Goal: Information Seeking & Learning: Learn about a topic

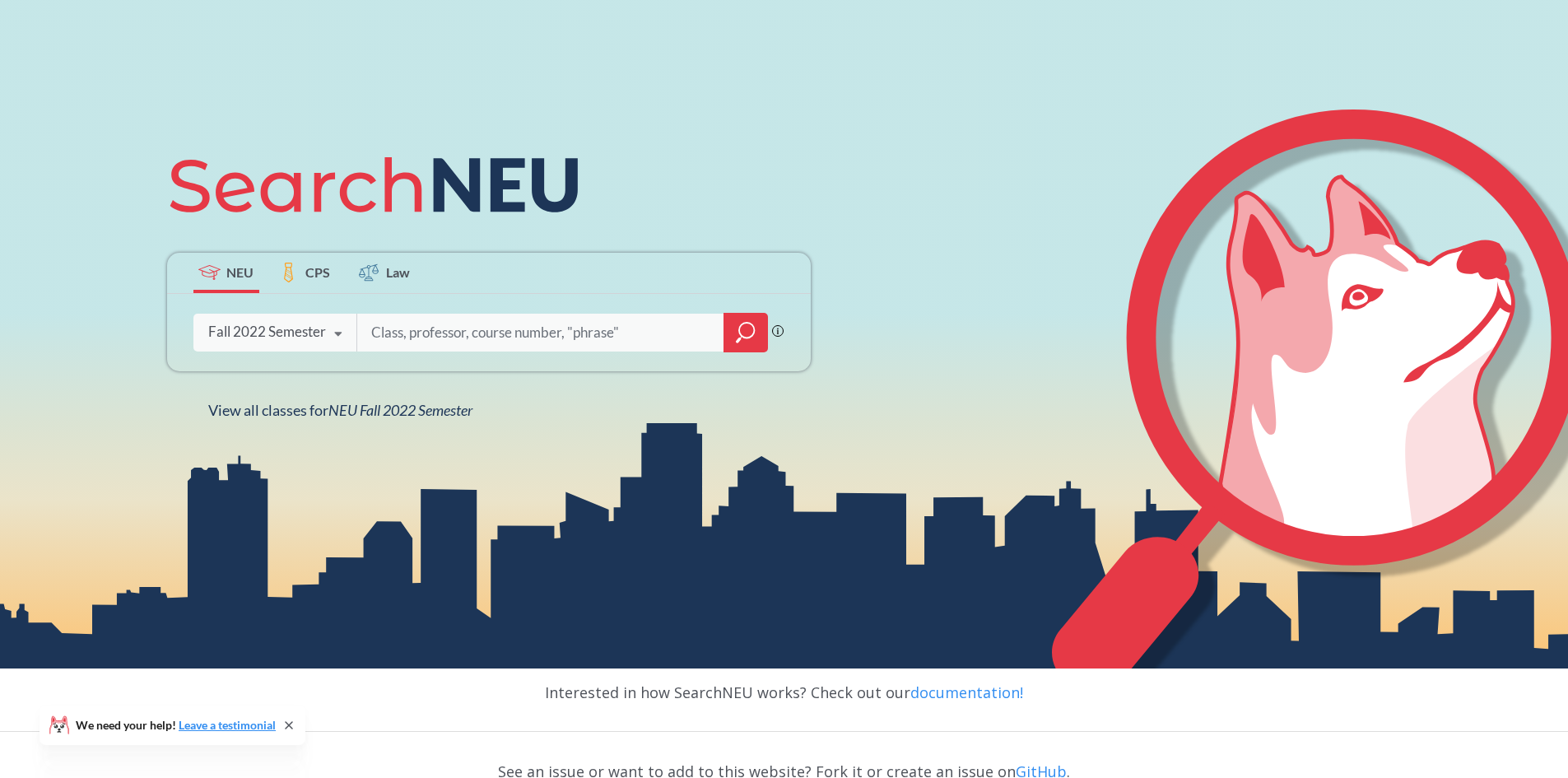
scroll to position [165, 0]
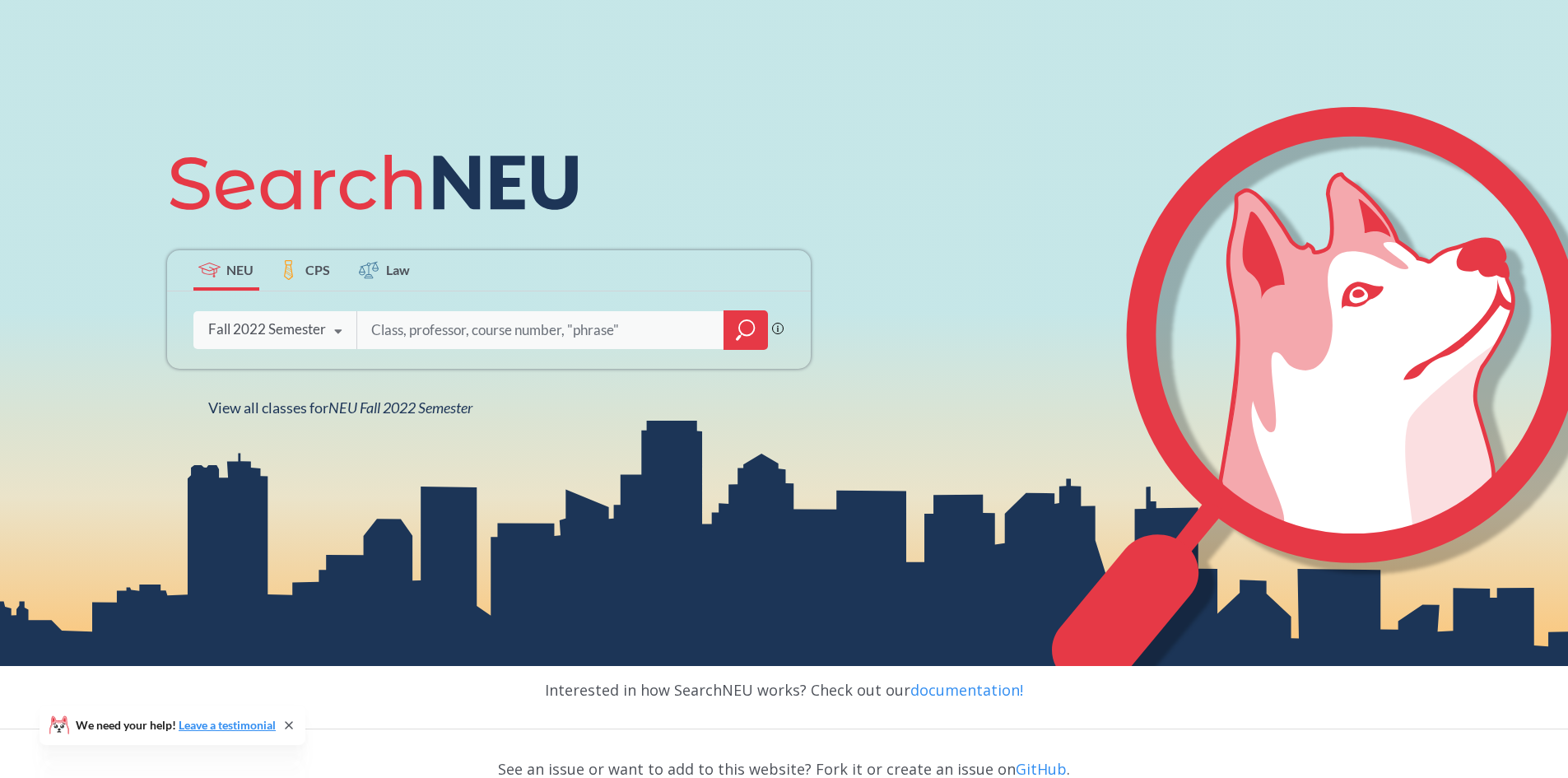
click at [453, 323] on input "search" at bounding box center [540, 330] width 342 height 35
type input "NUPATH"
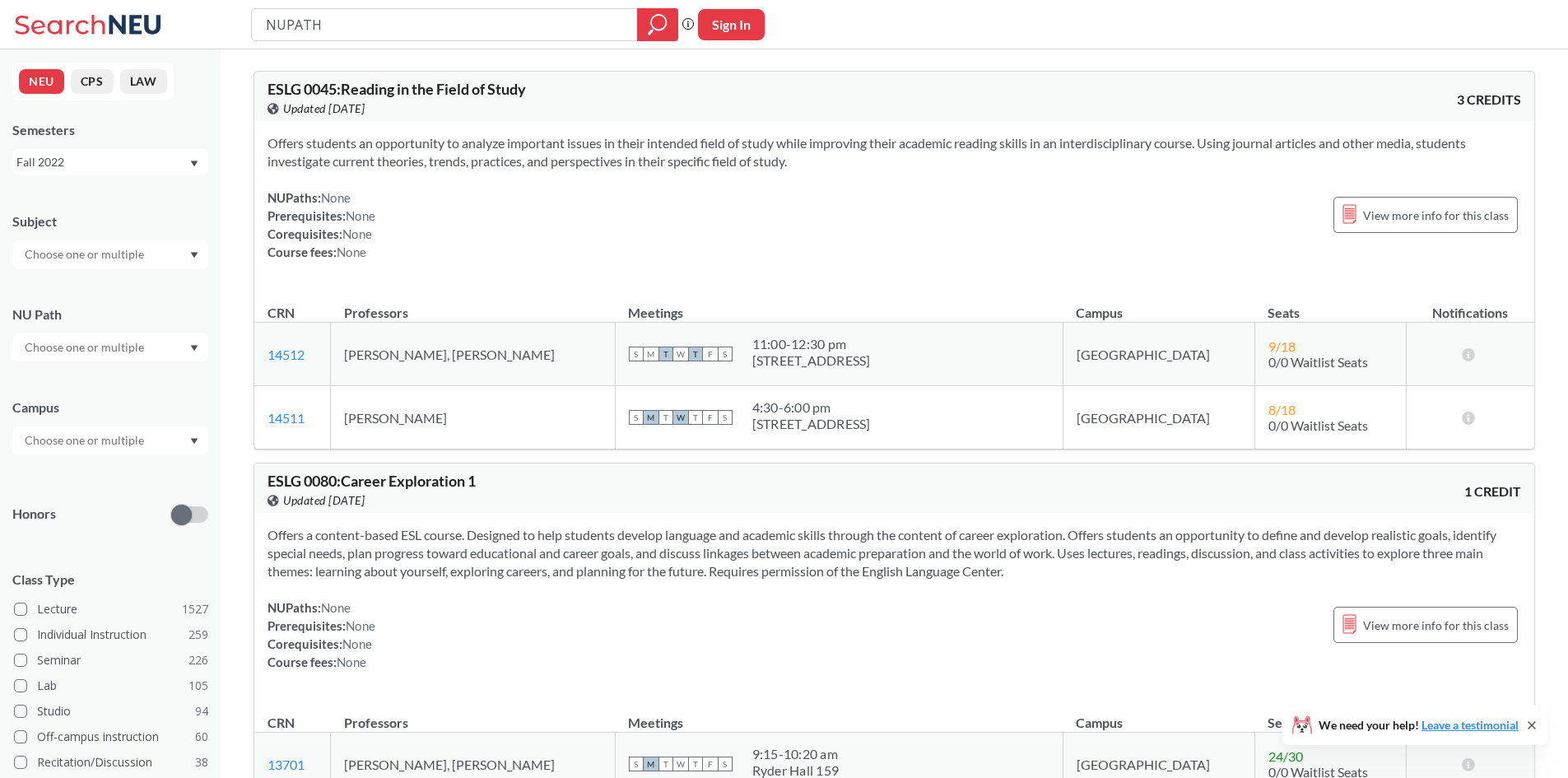
click at [157, 342] on div at bounding box center [110, 348] width 196 height 28
click at [137, 430] on span "( 130 )" at bounding box center [146, 429] width 26 height 14
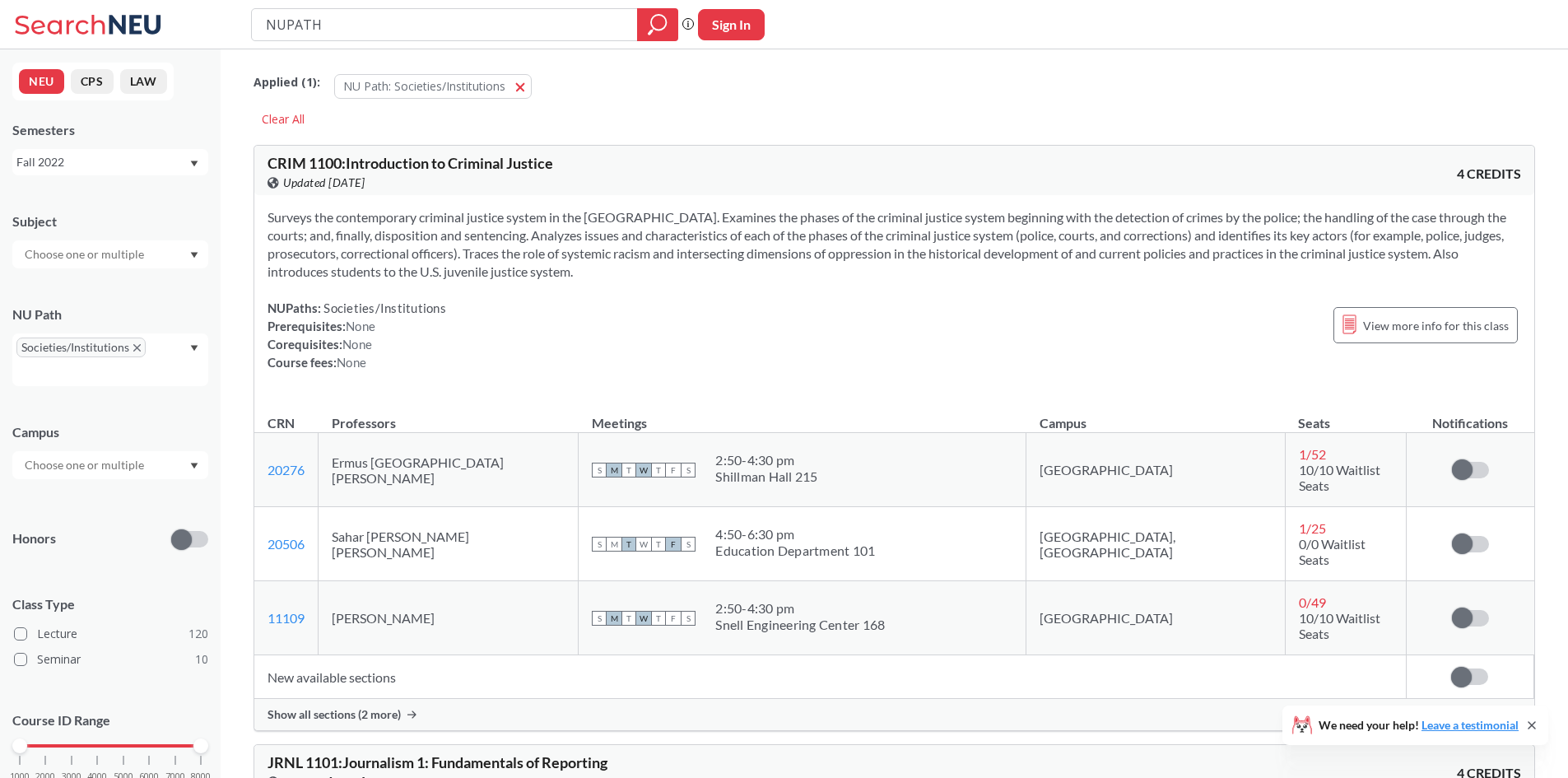
click at [154, 178] on div "NEU CPS LAW Semesters Fall 2022 Subject NU Path Societies/Institutions Campus H…" at bounding box center [110, 413] width 220 height 728
click at [149, 162] on div "Fall 2022" at bounding box center [102, 162] width 172 height 18
click at [87, 210] on div "Fall 2025" at bounding box center [110, 198] width 196 height 45
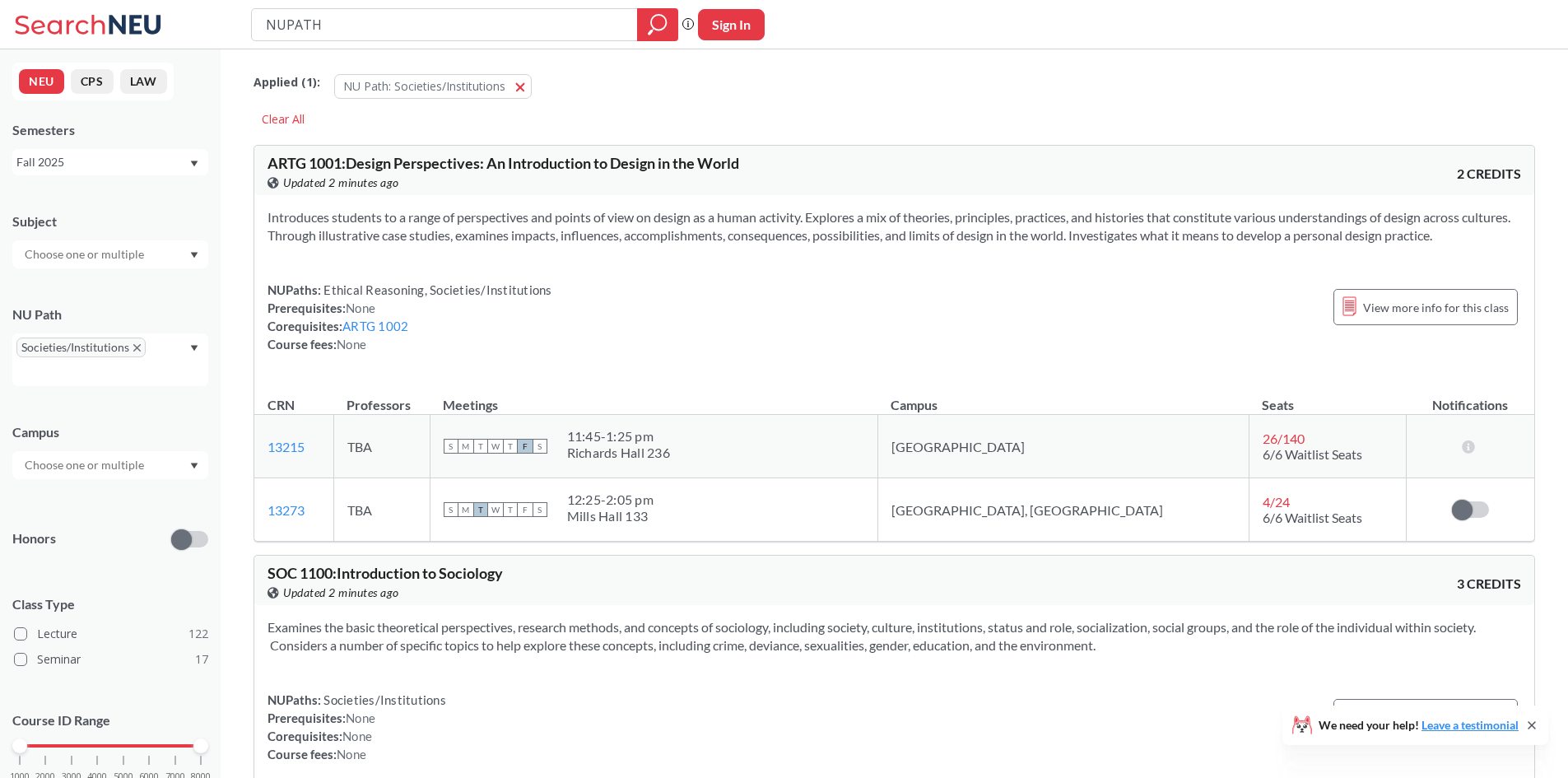
click at [205, 342] on div "Societies/Institutions" at bounding box center [110, 360] width 196 height 53
click at [186, 347] on div "Societies/Institutions" at bounding box center [110, 360] width 196 height 53
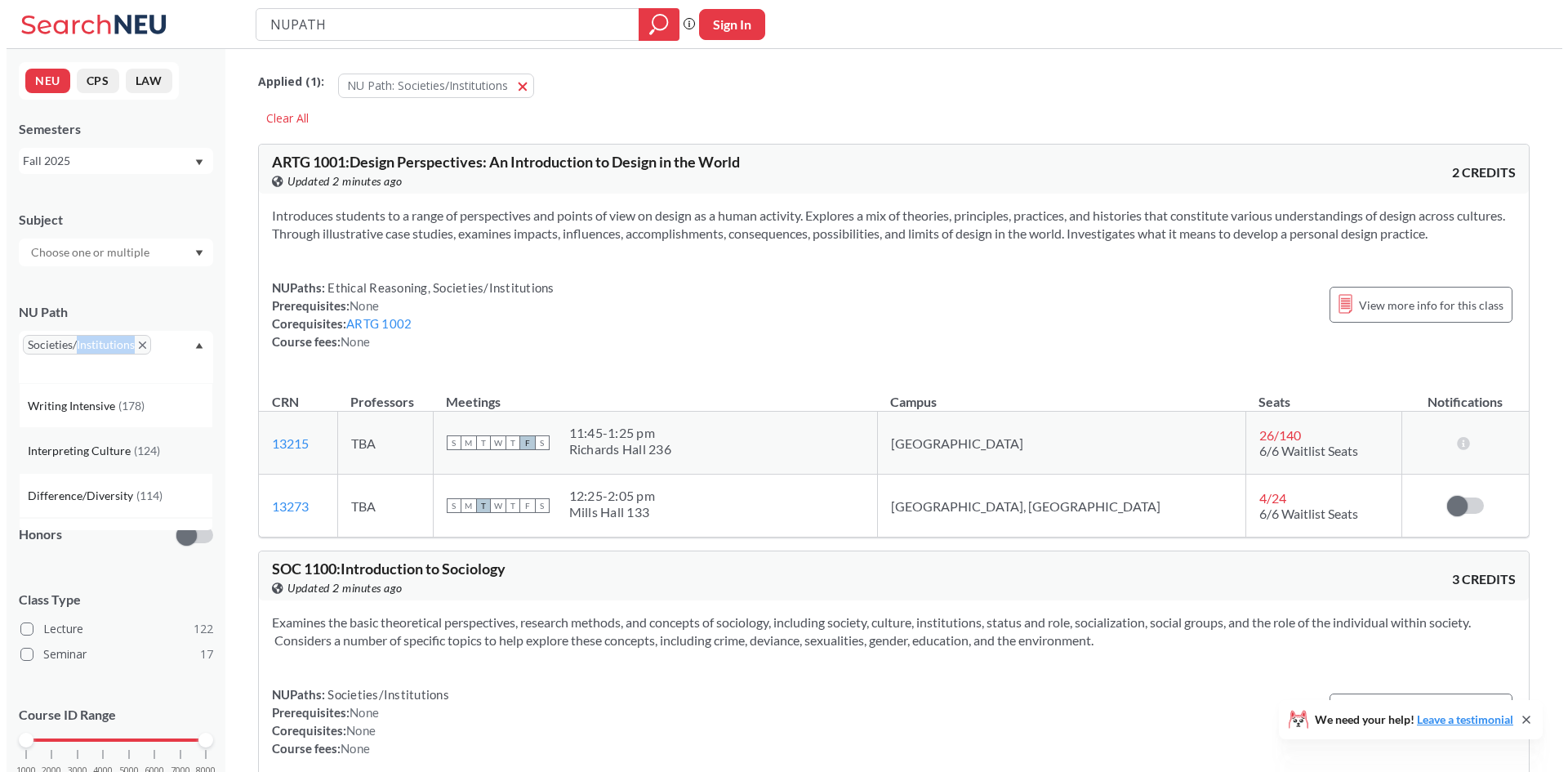
scroll to position [81, 0]
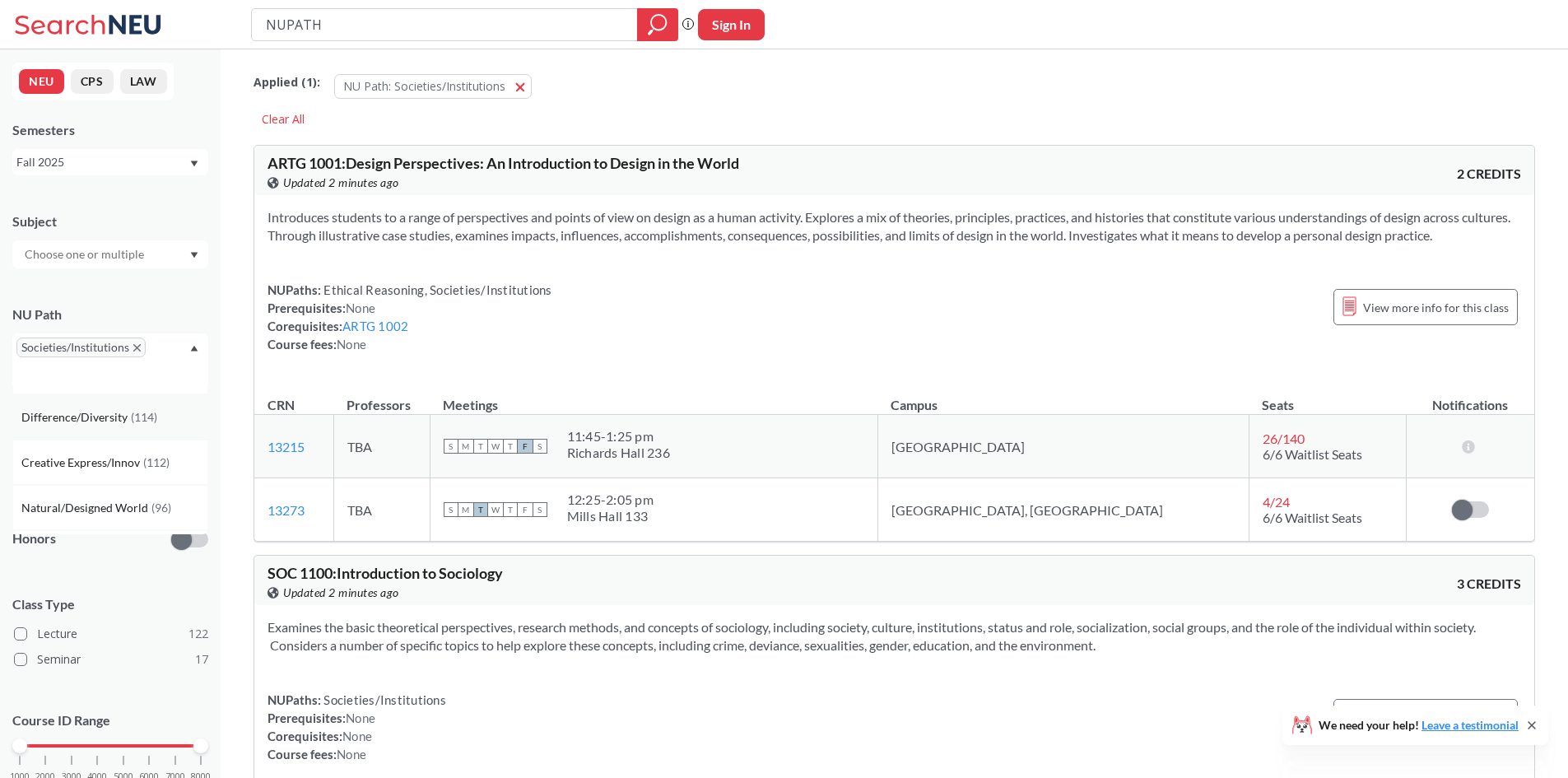
drag, startPoint x: 107, startPoint y: 422, endPoint x: 159, endPoint y: 386, distance: 63.2
click at [109, 420] on span "Difference/Diversity" at bounding box center [76, 416] width 109 height 18
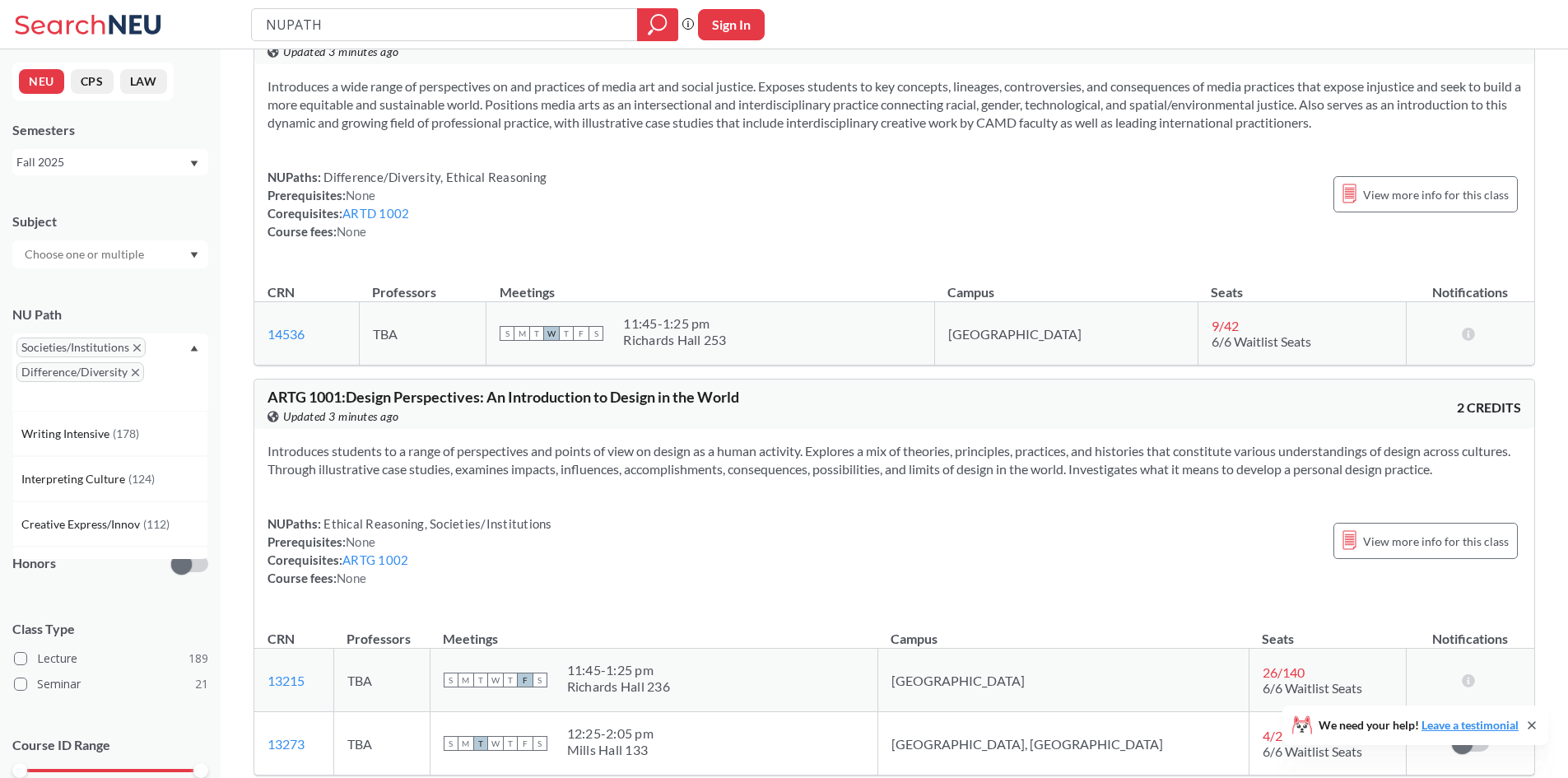
scroll to position [165, 0]
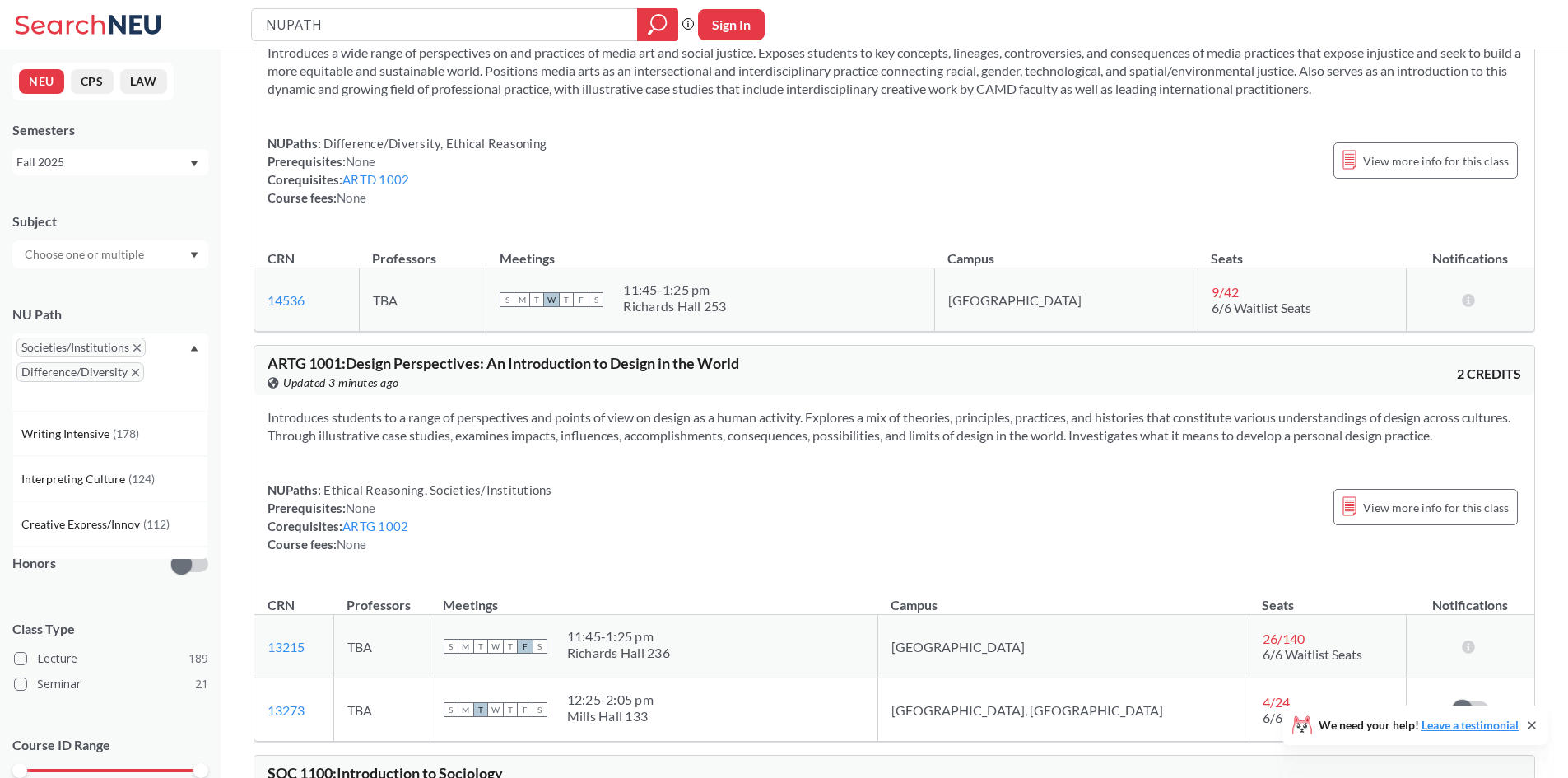
click at [126, 370] on span "Difference/Diversity" at bounding box center [79, 371] width 127 height 20
click at [101, 472] on span "Interpreting Culture" at bounding box center [75, 478] width 107 height 18
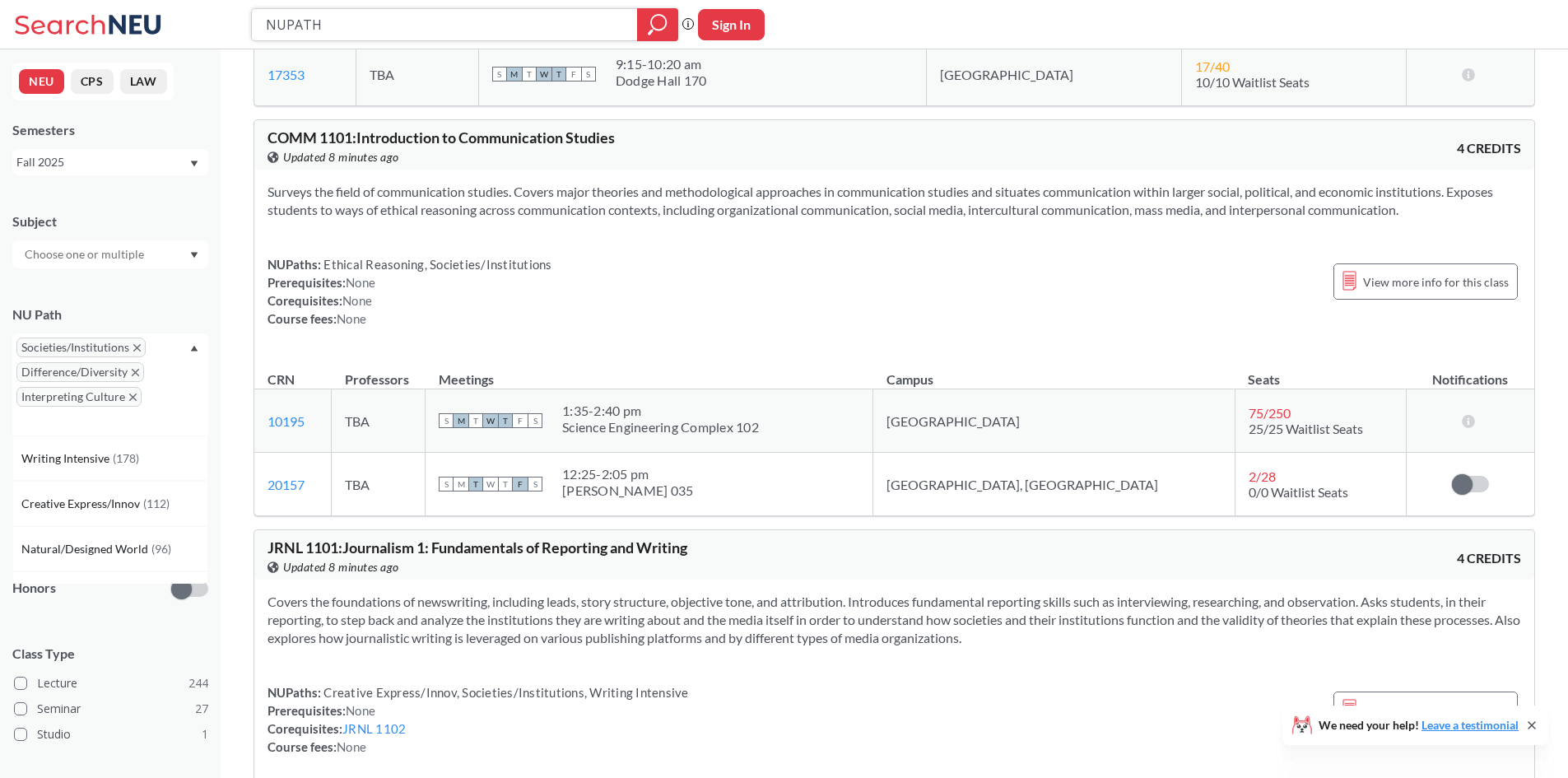
scroll to position [8148, 0]
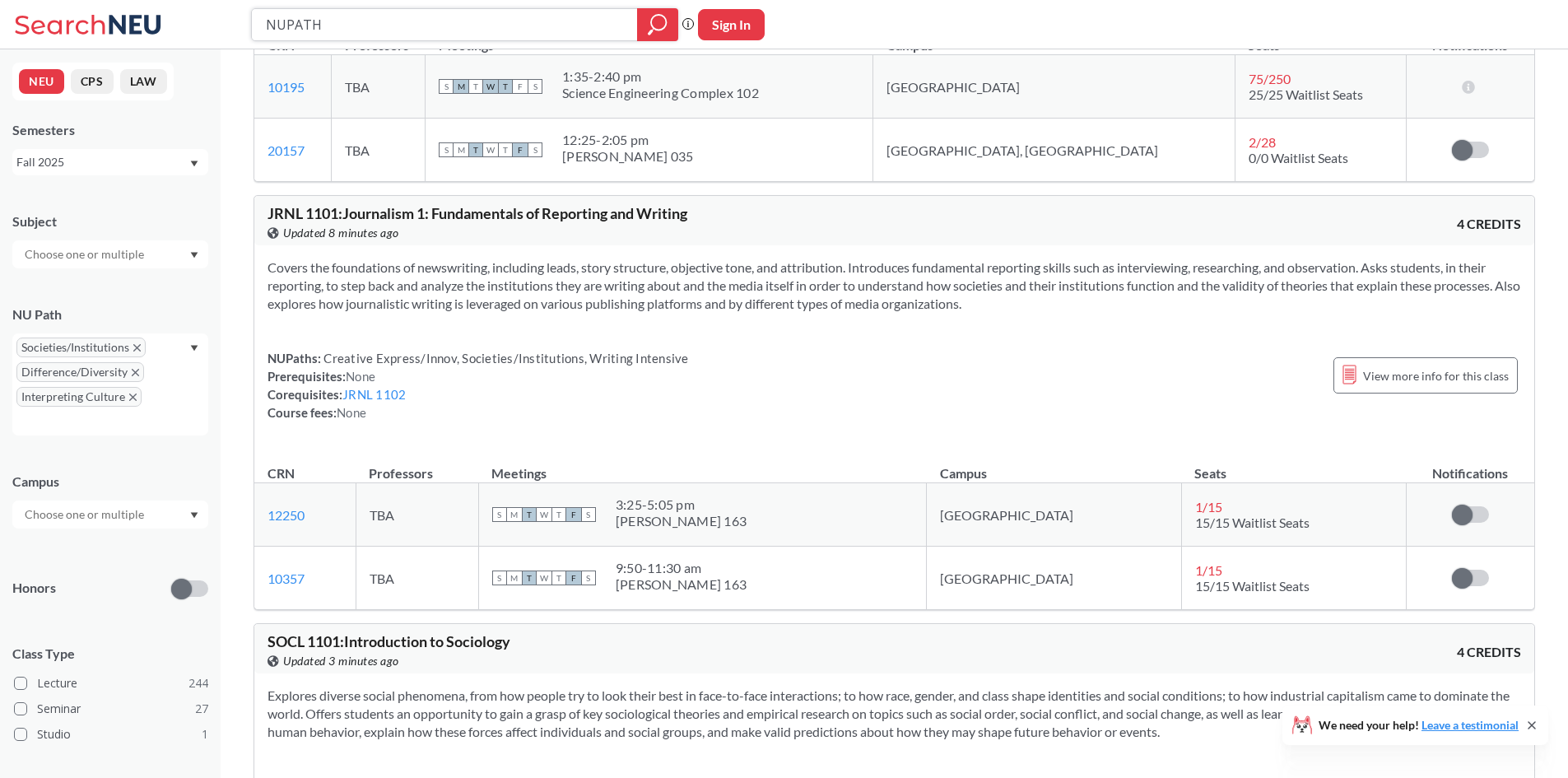
drag, startPoint x: 315, startPoint y: 24, endPoint x: 166, endPoint y: 29, distance: 149.1
click at [152, 33] on div "NUPATH Phrase search guarantees the exact search appears in the results. Ex. If…" at bounding box center [784, 24] width 1568 height 49
type input "musi"
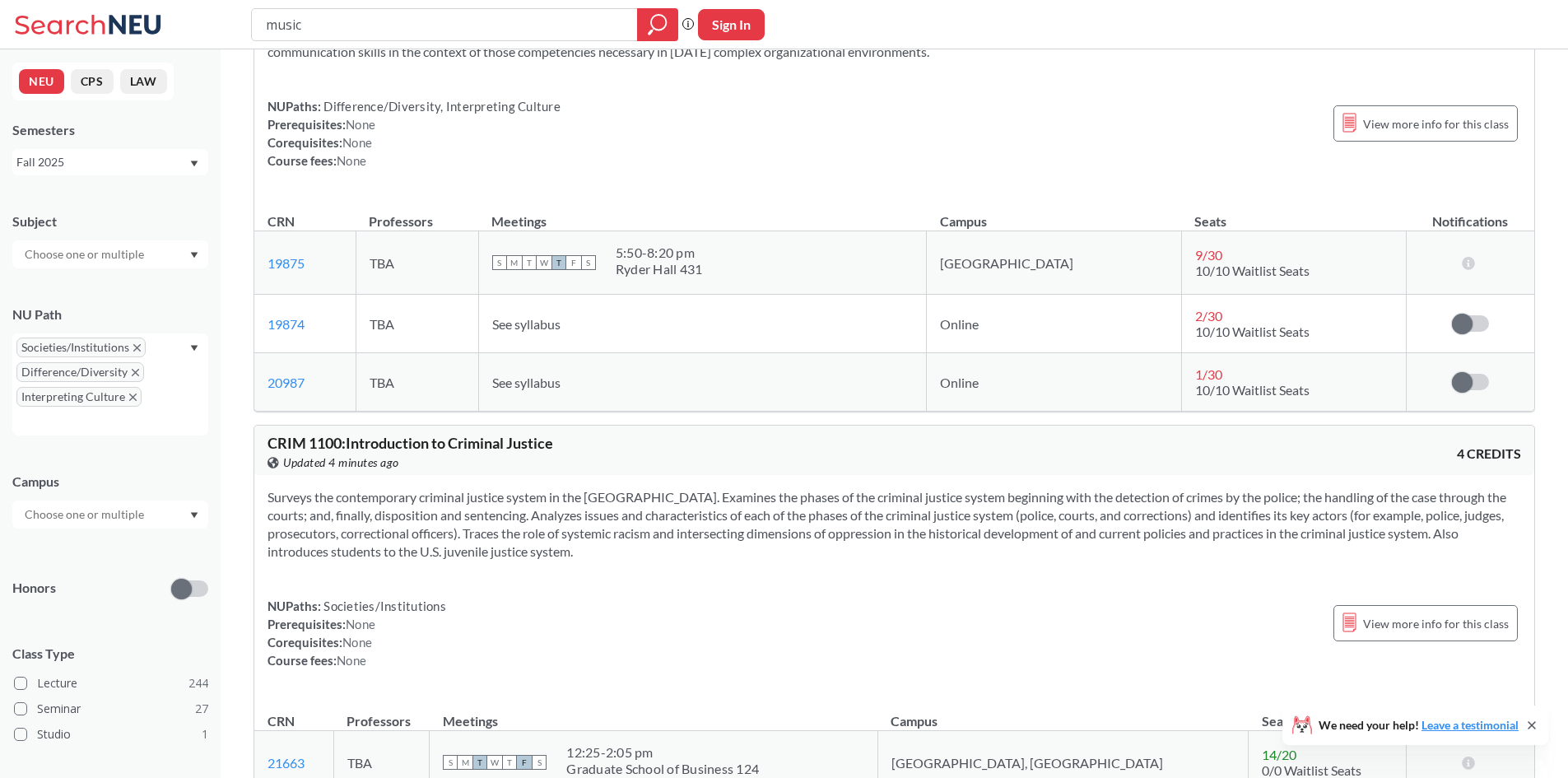
scroll to position [4362, 0]
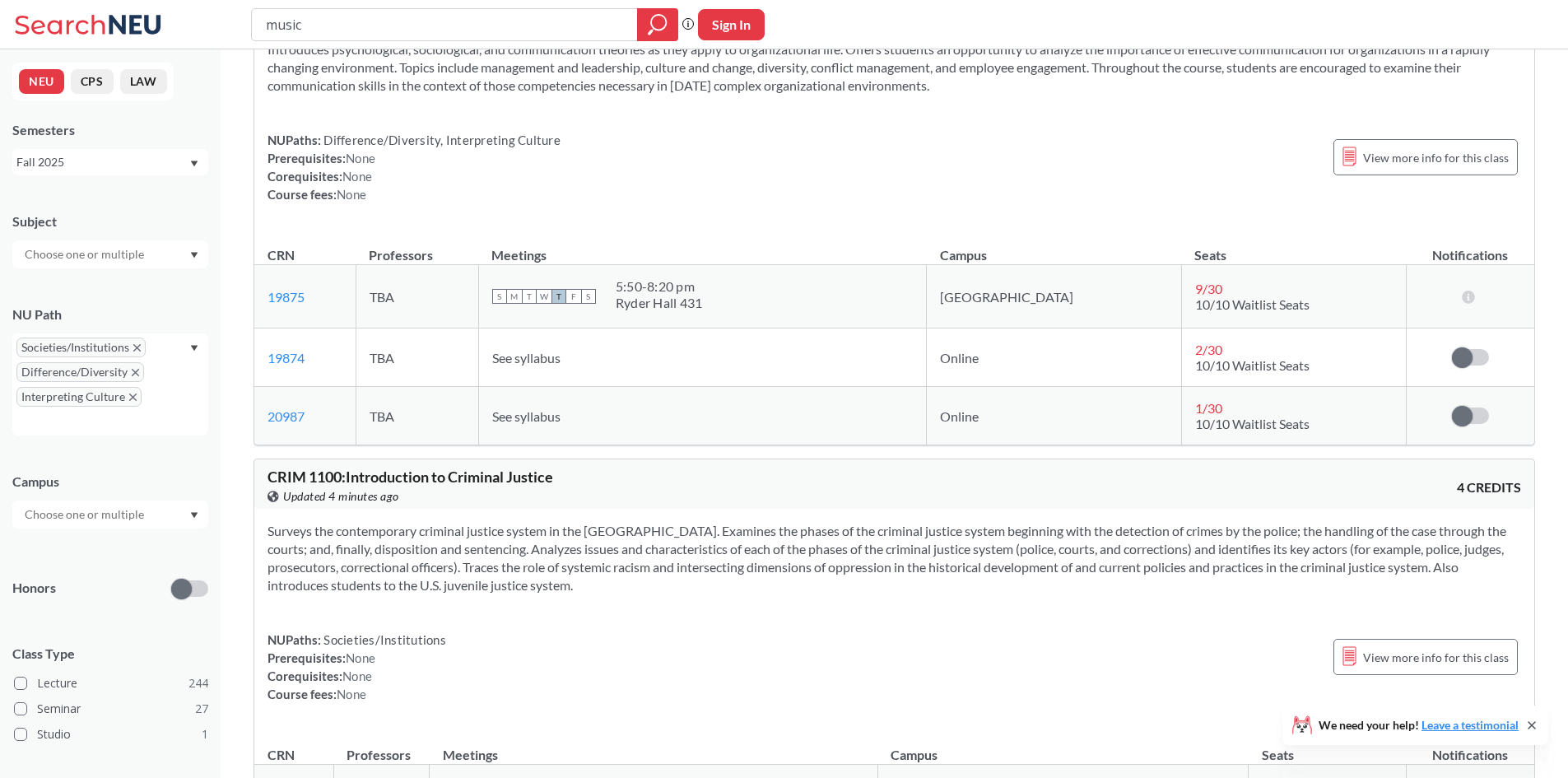
click at [193, 346] on icon "Dropdown arrow" at bounding box center [195, 348] width 8 height 6
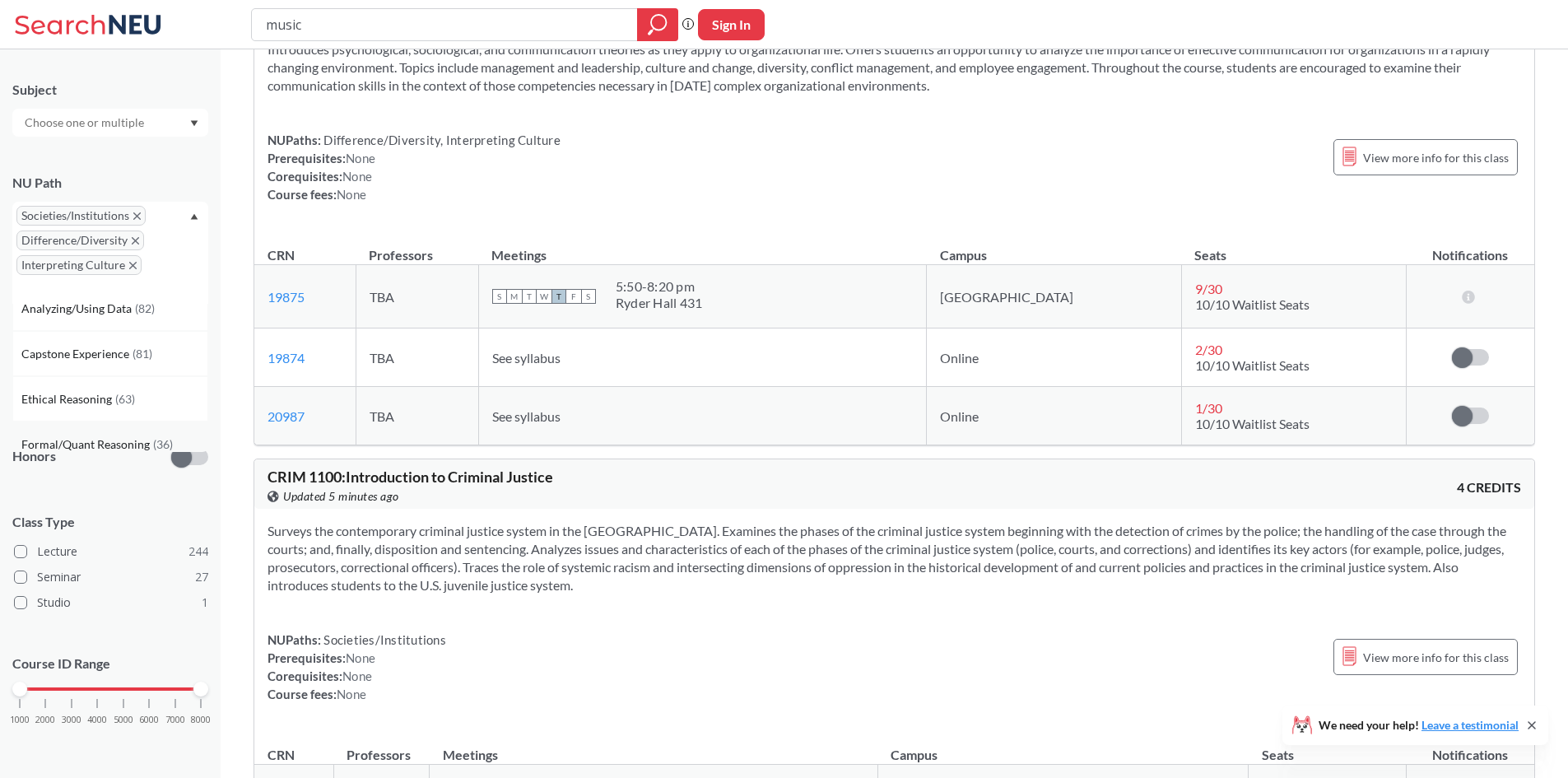
scroll to position [0, 0]
click at [171, 267] on div "Societies/Institutions Difference/Diversity Interpreting Culture" at bounding box center [110, 252] width 196 height 102
click at [196, 216] on icon "Dropdown arrow" at bounding box center [195, 216] width 8 height 6
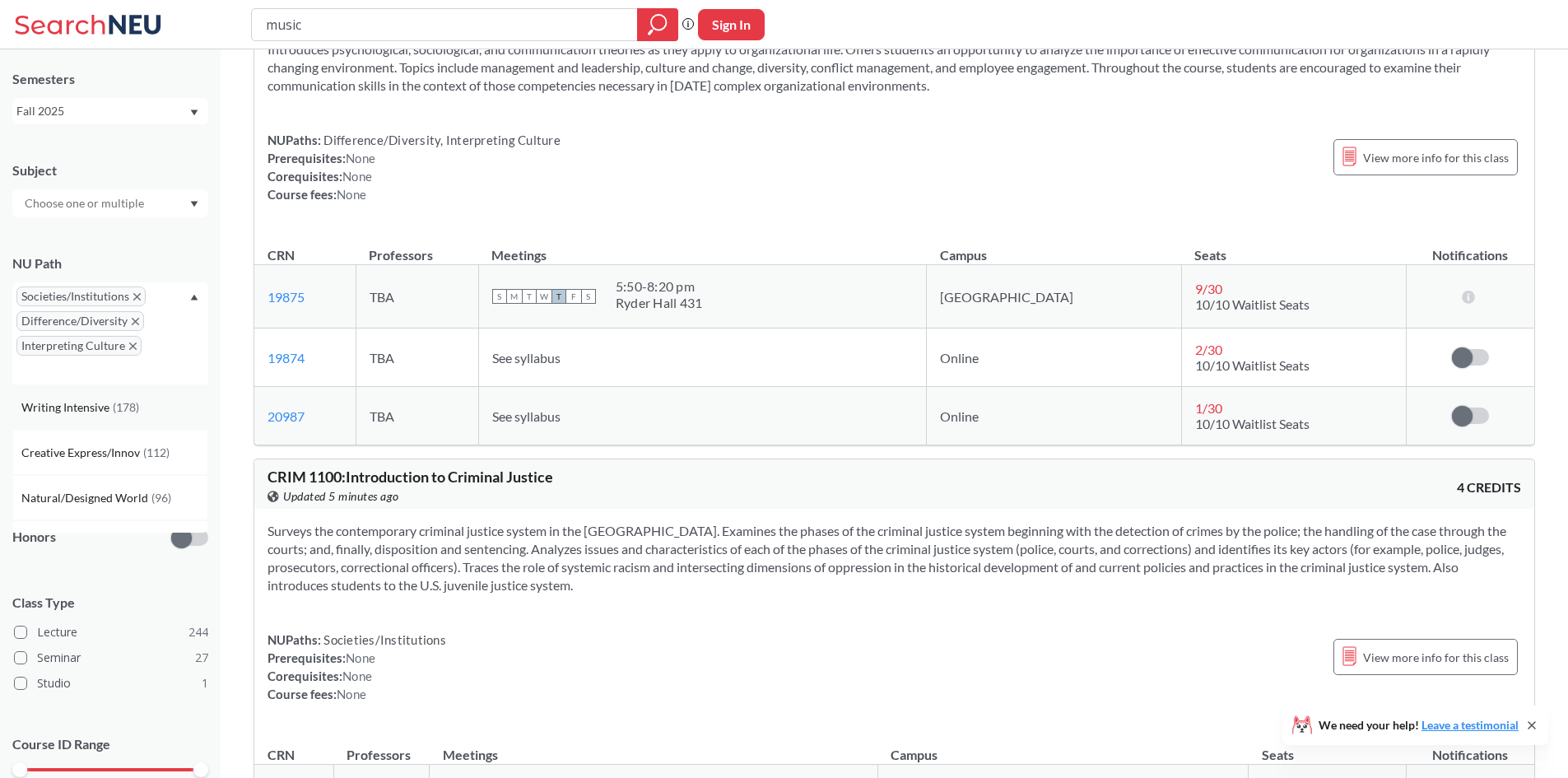
scroll to position [49, 0]
click at [106, 456] on span "Creative Express/Innov" at bounding box center [82, 454] width 121 height 18
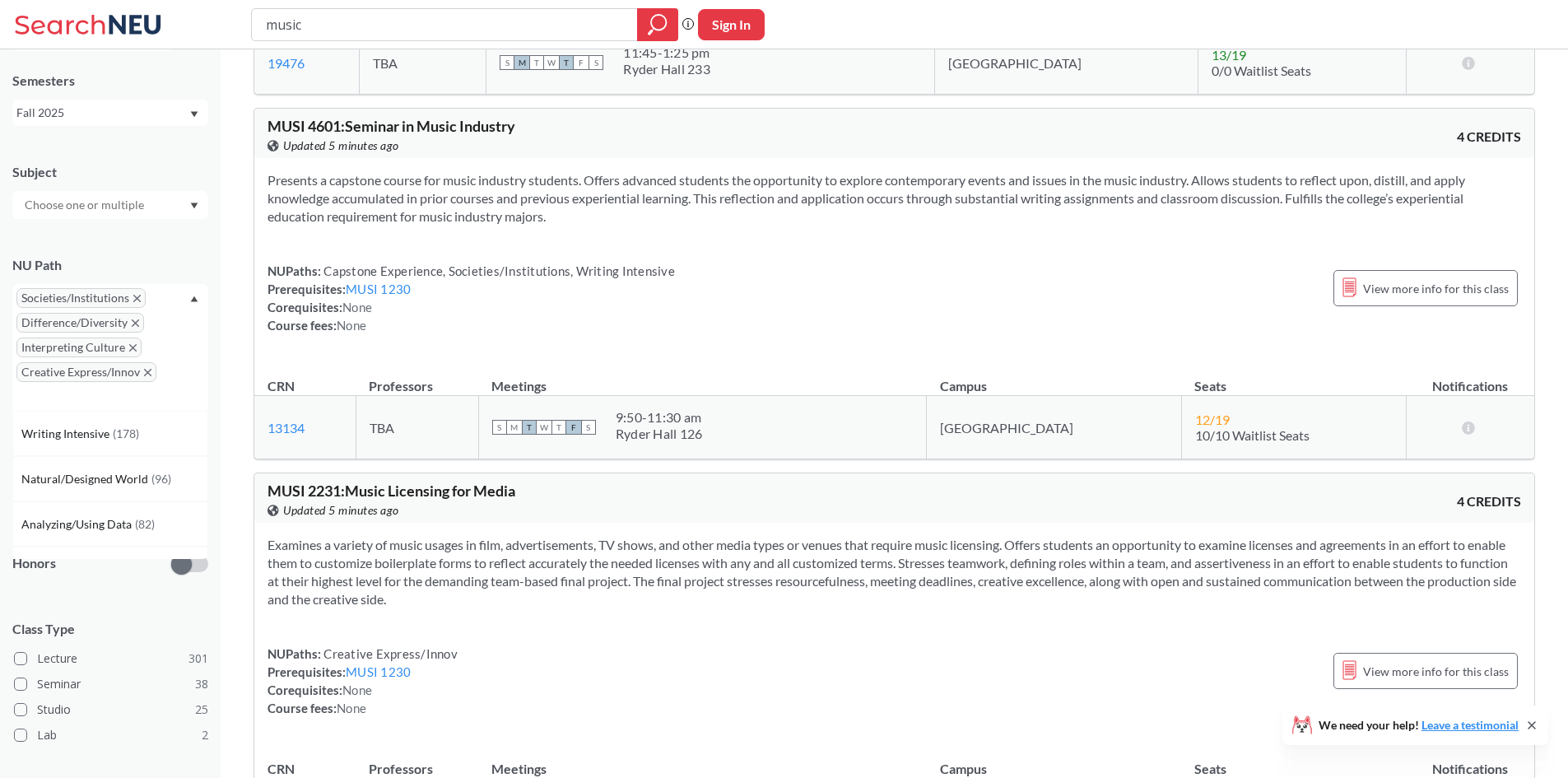
scroll to position [2716, 0]
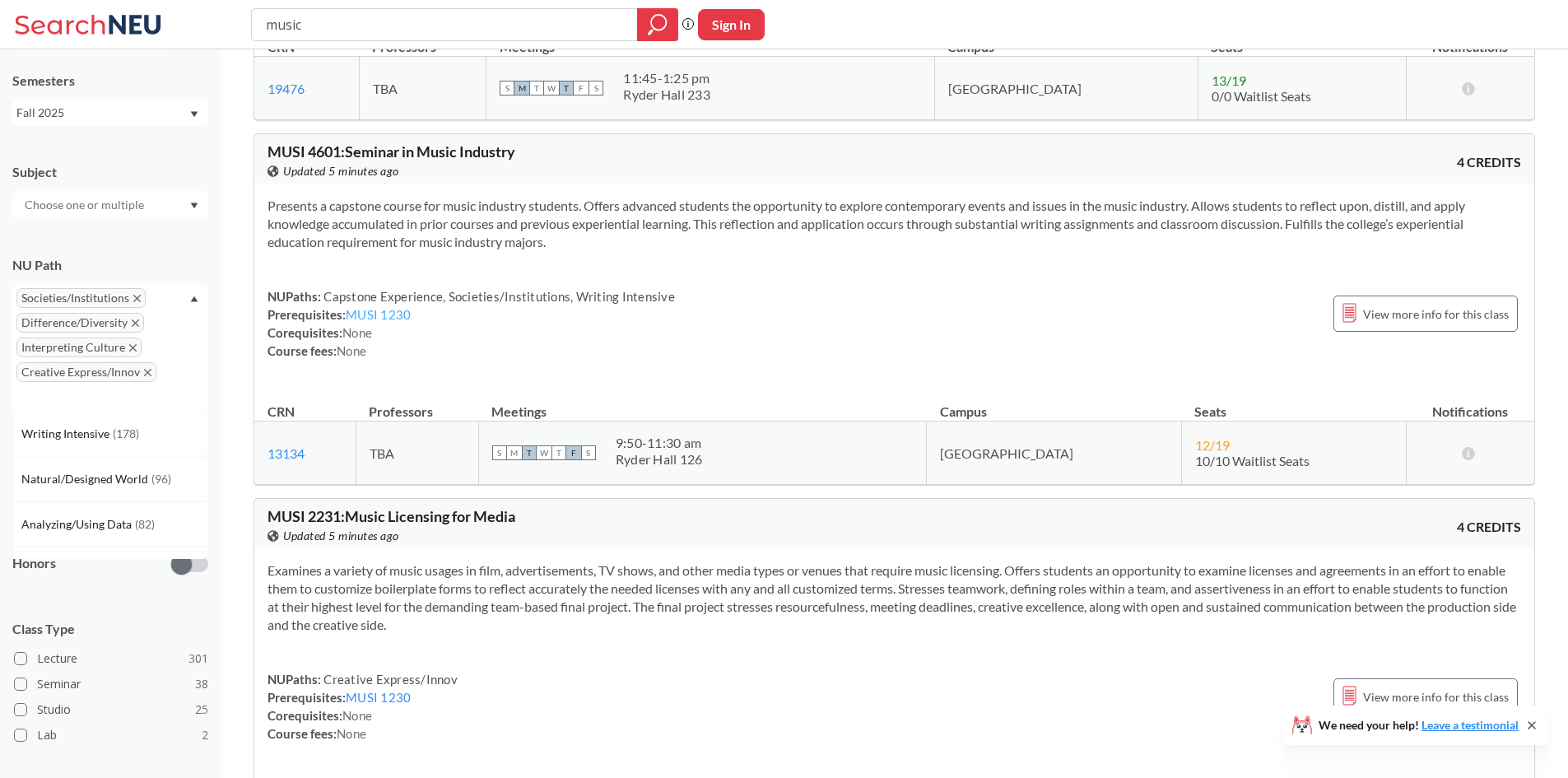
click at [391, 322] on link "MUSI 1230" at bounding box center [378, 315] width 65 height 15
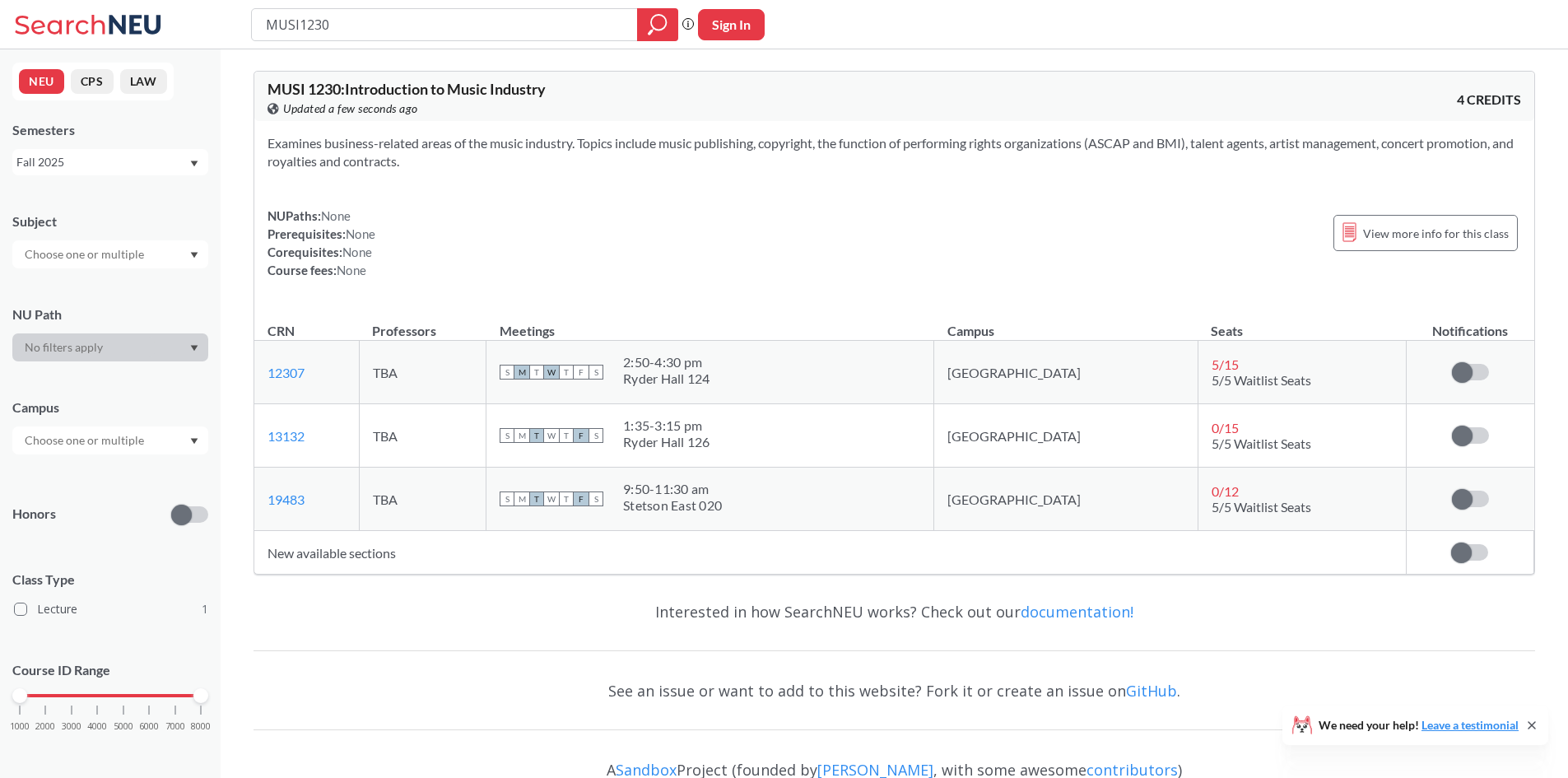
type input "music"
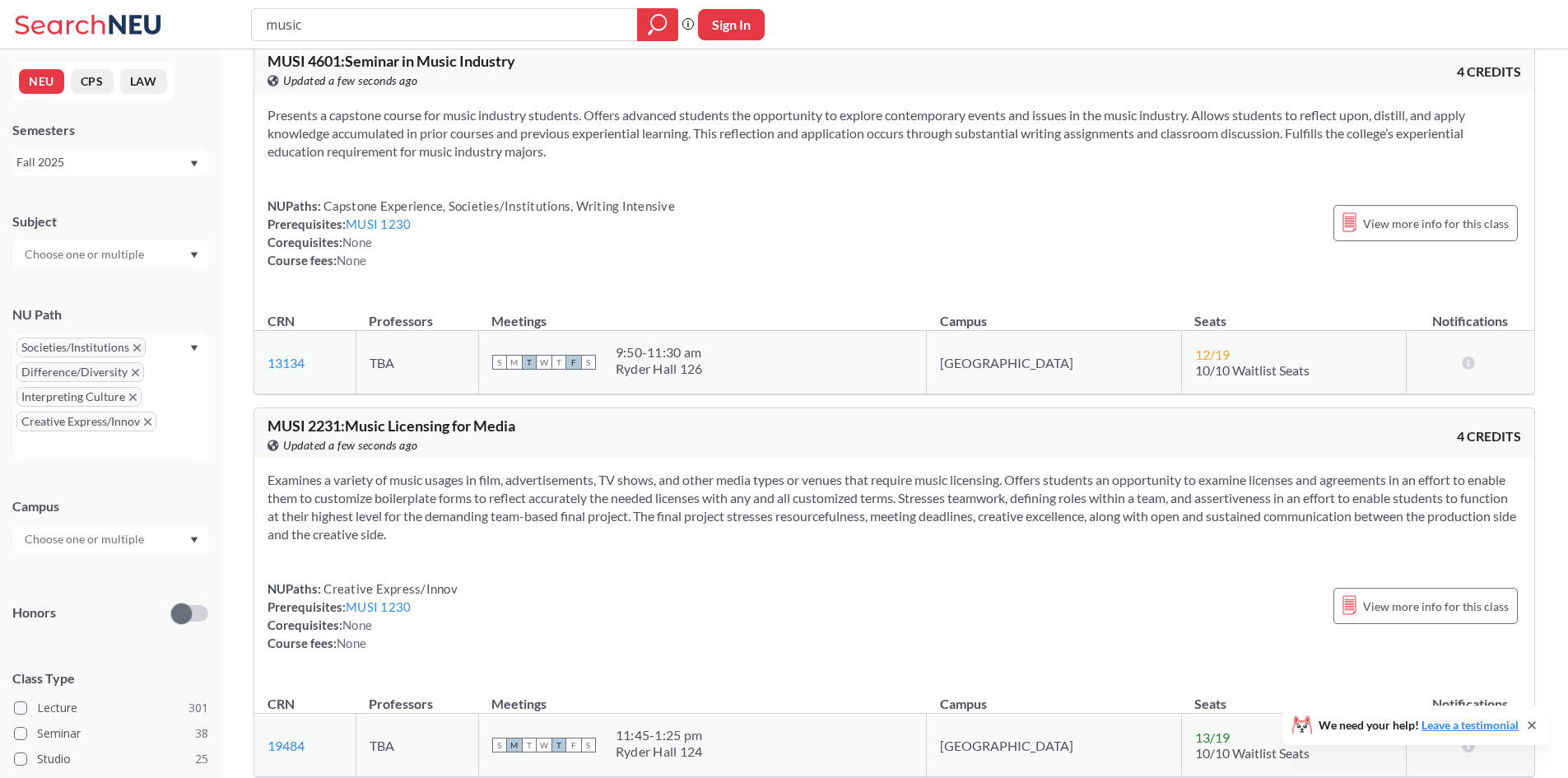
scroll to position [2716, 0]
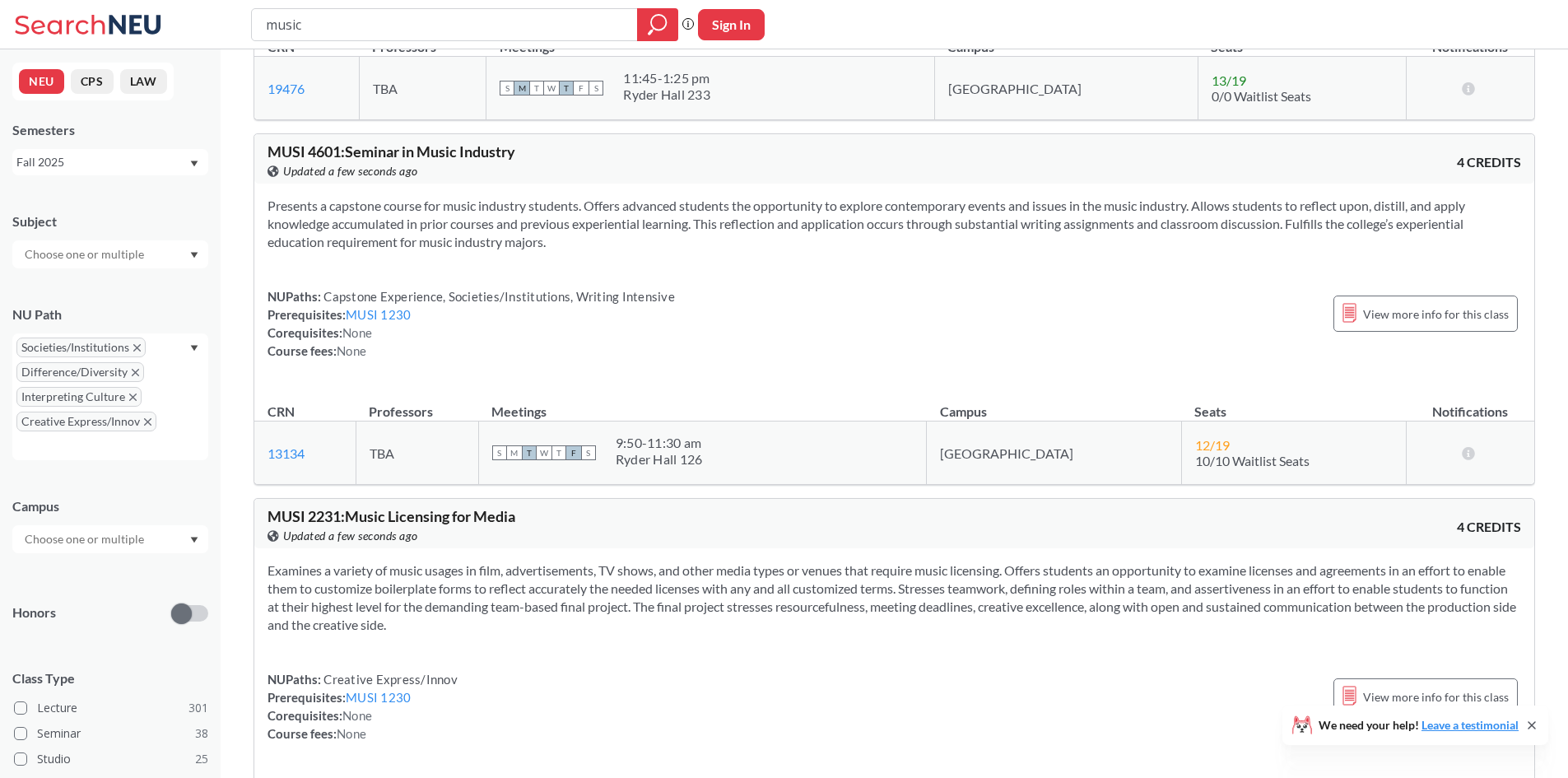
drag, startPoint x: 356, startPoint y: 29, endPoint x: 245, endPoint y: 23, distance: 111.2
click at [238, 23] on div "music Phrase search guarantees the exact search appears in the results. Ex. If …" at bounding box center [784, 24] width 1568 height 49
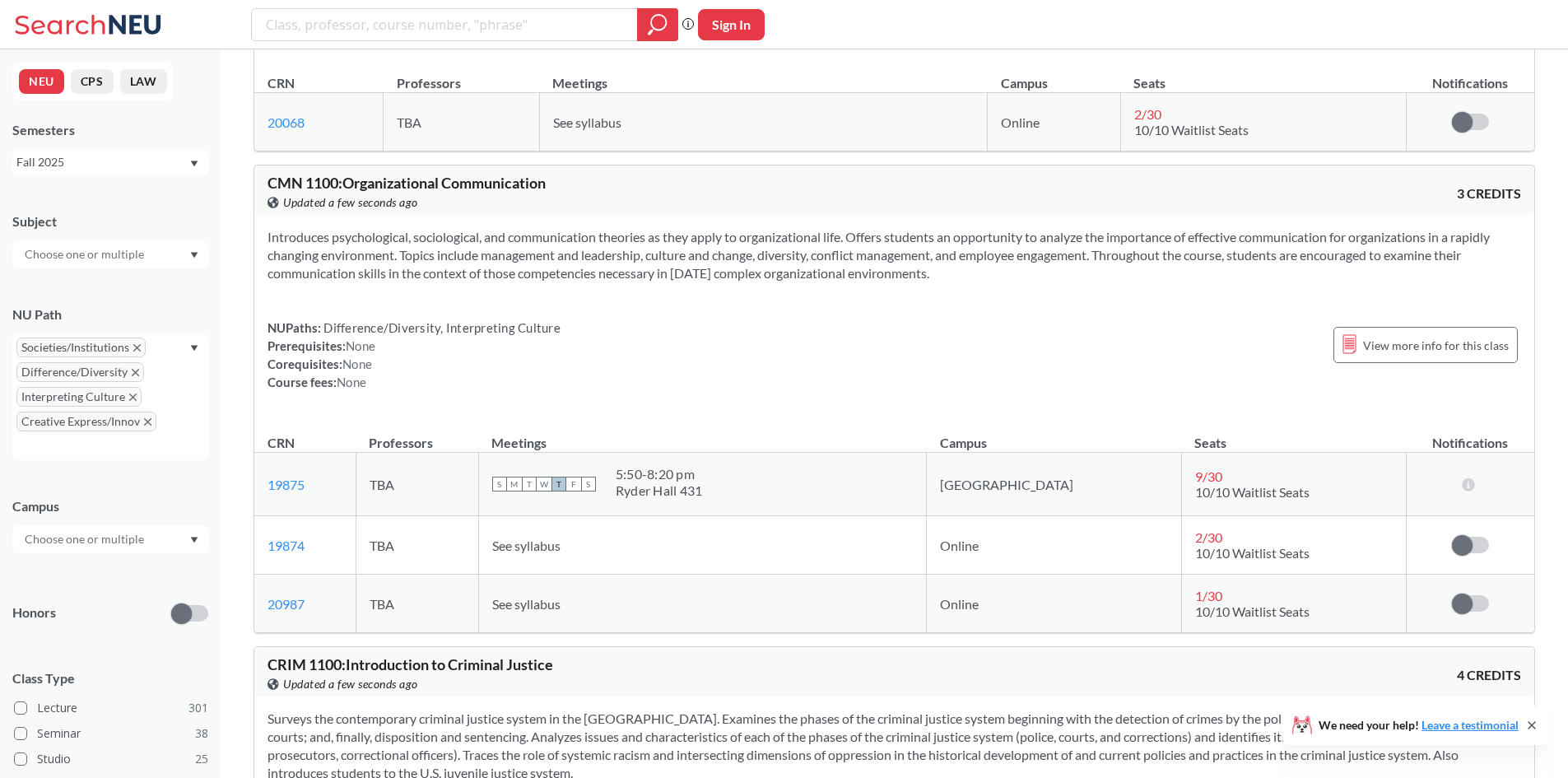
scroll to position [1893, 0]
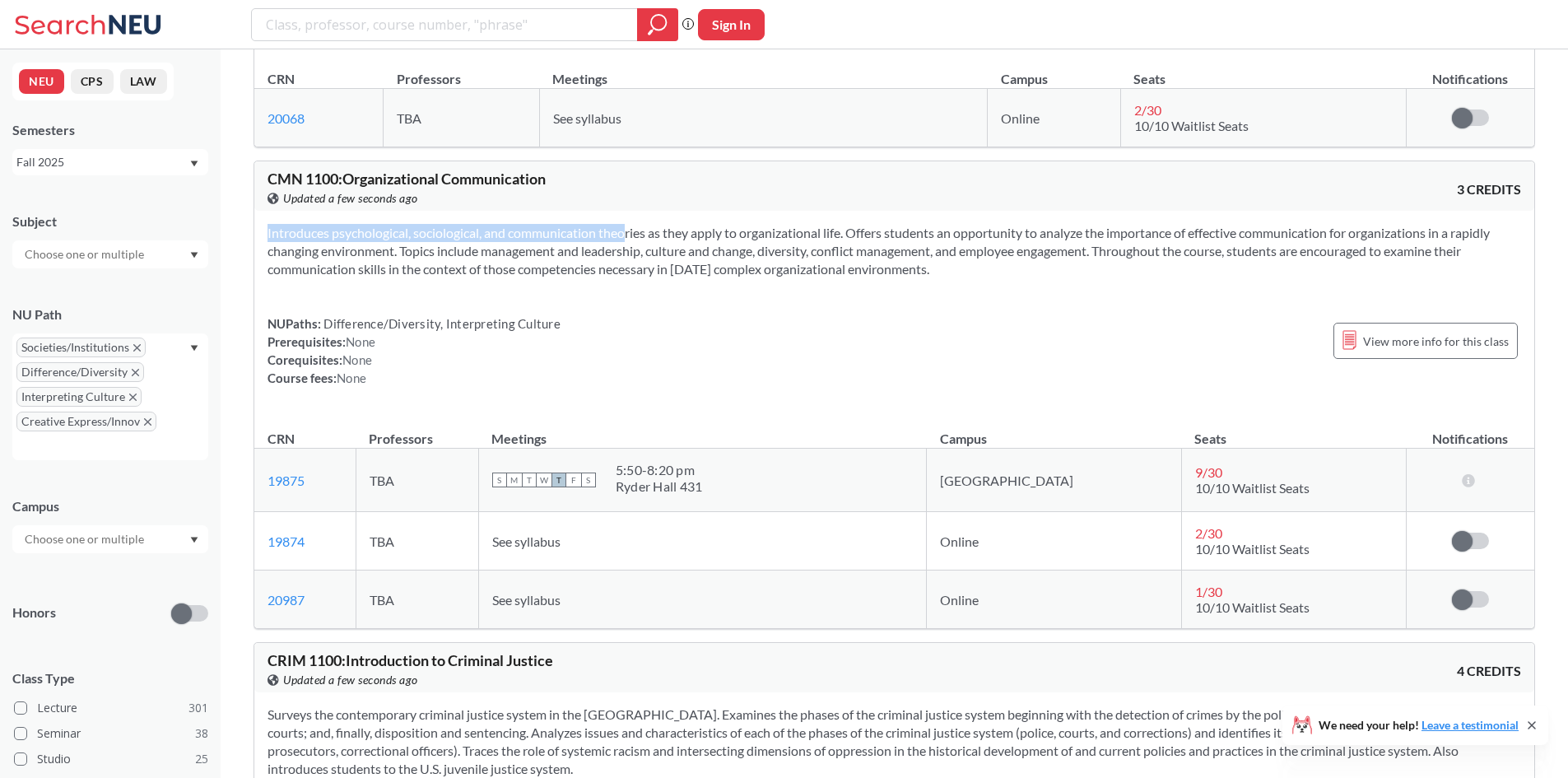
drag, startPoint x: 609, startPoint y: 239, endPoint x: 870, endPoint y: 273, distance: 263.2
click at [919, 278] on div "Introduces psychological, sociological, and communication theories as they appl…" at bounding box center [894, 312] width 1280 height 203
click at [860, 271] on section "Introduces psychological, sociological, and communication theories as they appl…" at bounding box center [894, 251] width 1253 height 55
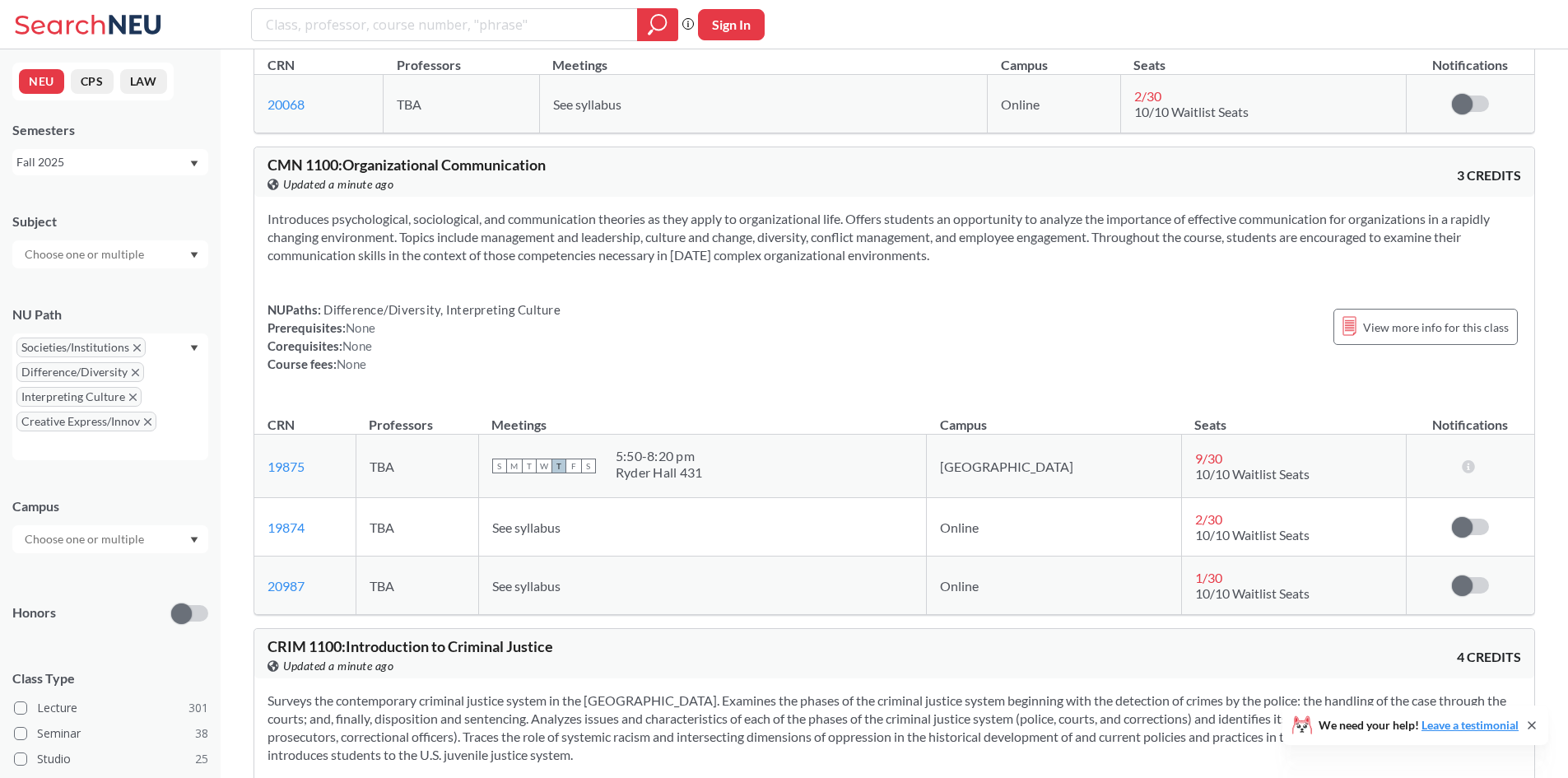
scroll to position [1810, 0]
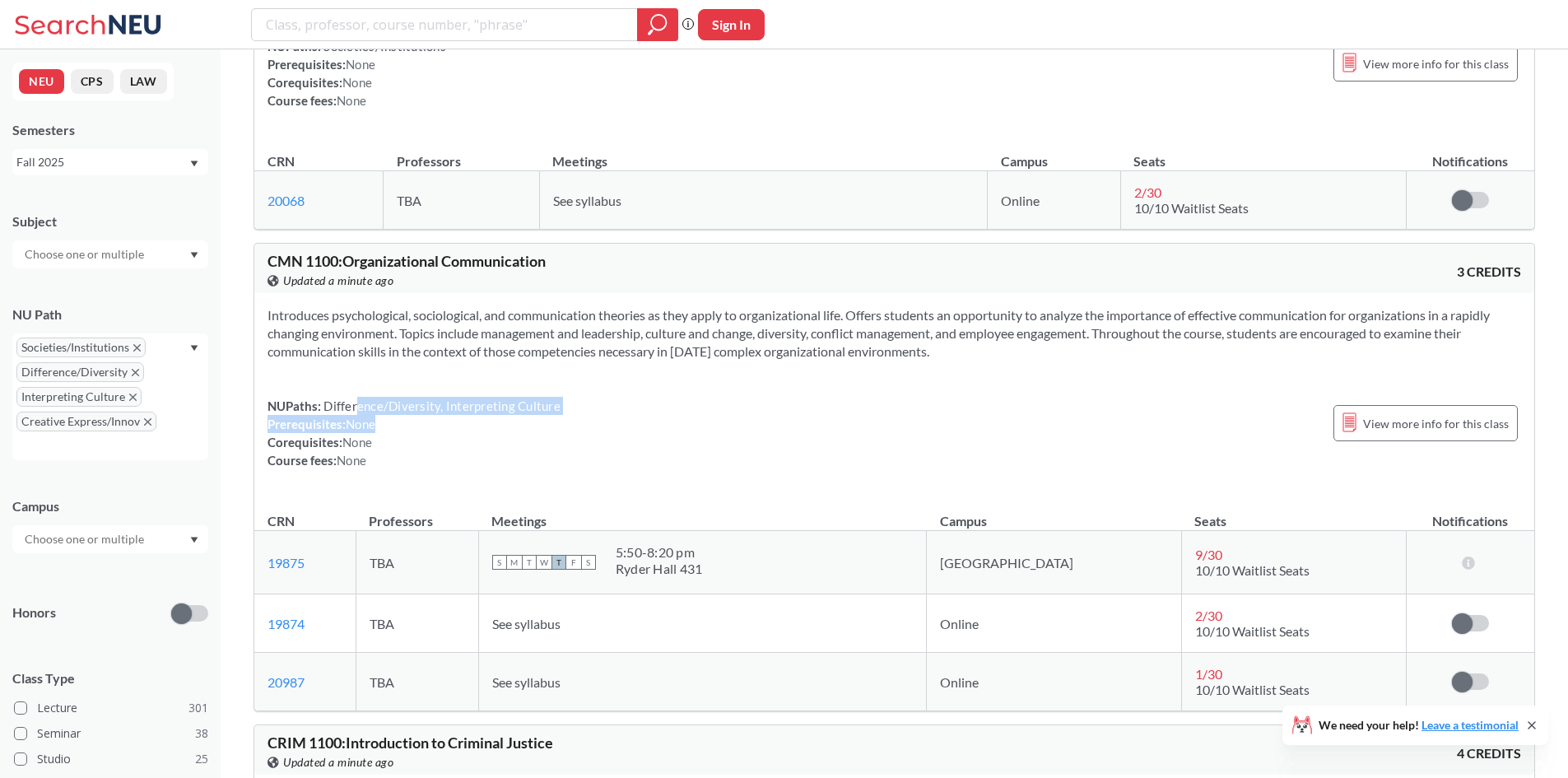
drag, startPoint x: 359, startPoint y: 414, endPoint x: 460, endPoint y: 416, distance: 101.0
click at [461, 416] on div "NUPaths: Difference/Diversity, Interpreting Culture Prerequisites: None Corequi…" at bounding box center [413, 432] width 293 height 73
drag, startPoint x: 431, startPoint y: 411, endPoint x: 415, endPoint y: 408, distance: 16.3
click at [431, 410] on span "Difference/Diversity, Interpreting Culture" at bounding box center [441, 406] width 239 height 15
click at [467, 398] on span "Difference/Diversity, Interpreting Culture" at bounding box center [441, 406] width 239 height 15
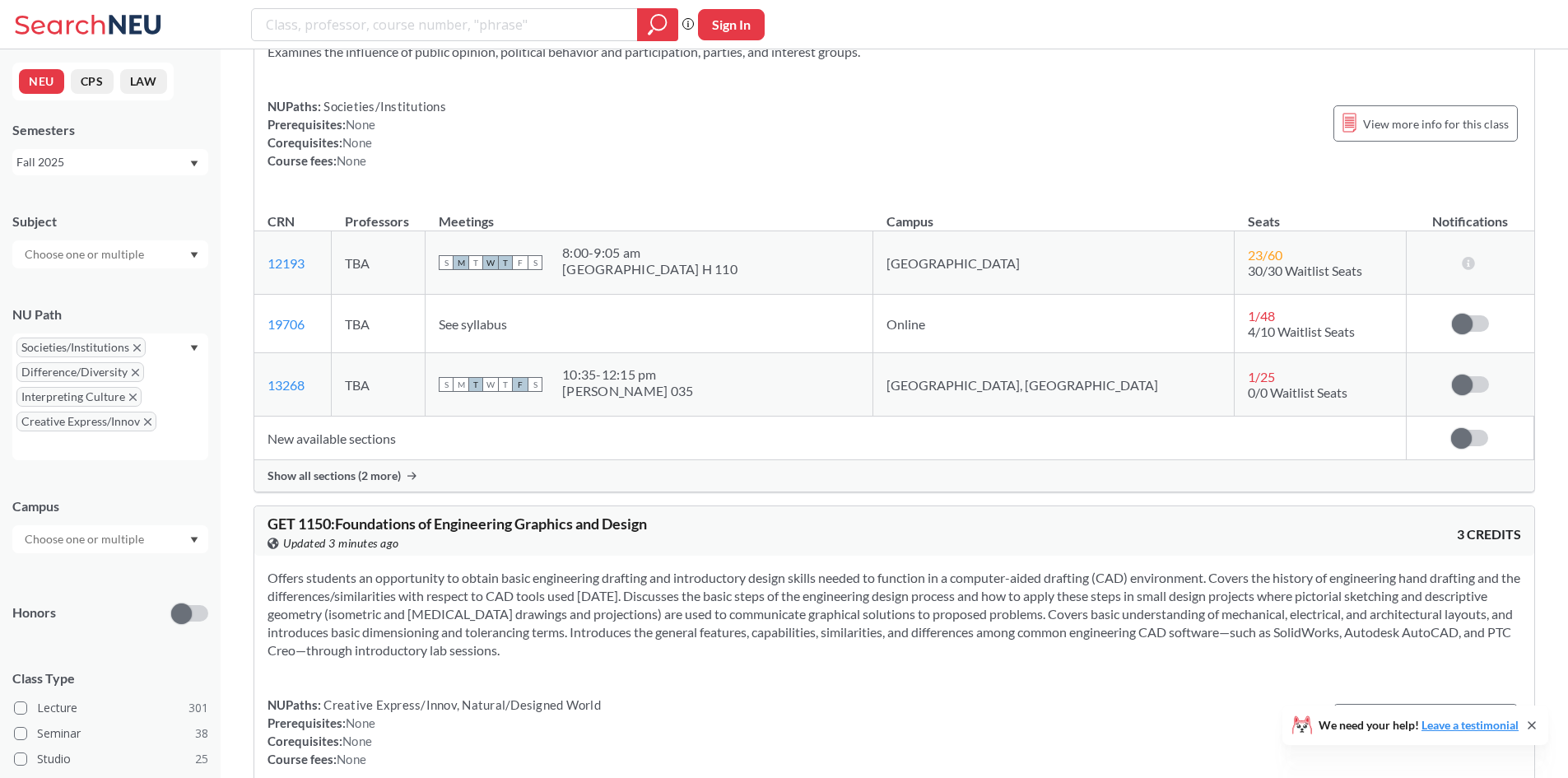
scroll to position [26583, 0]
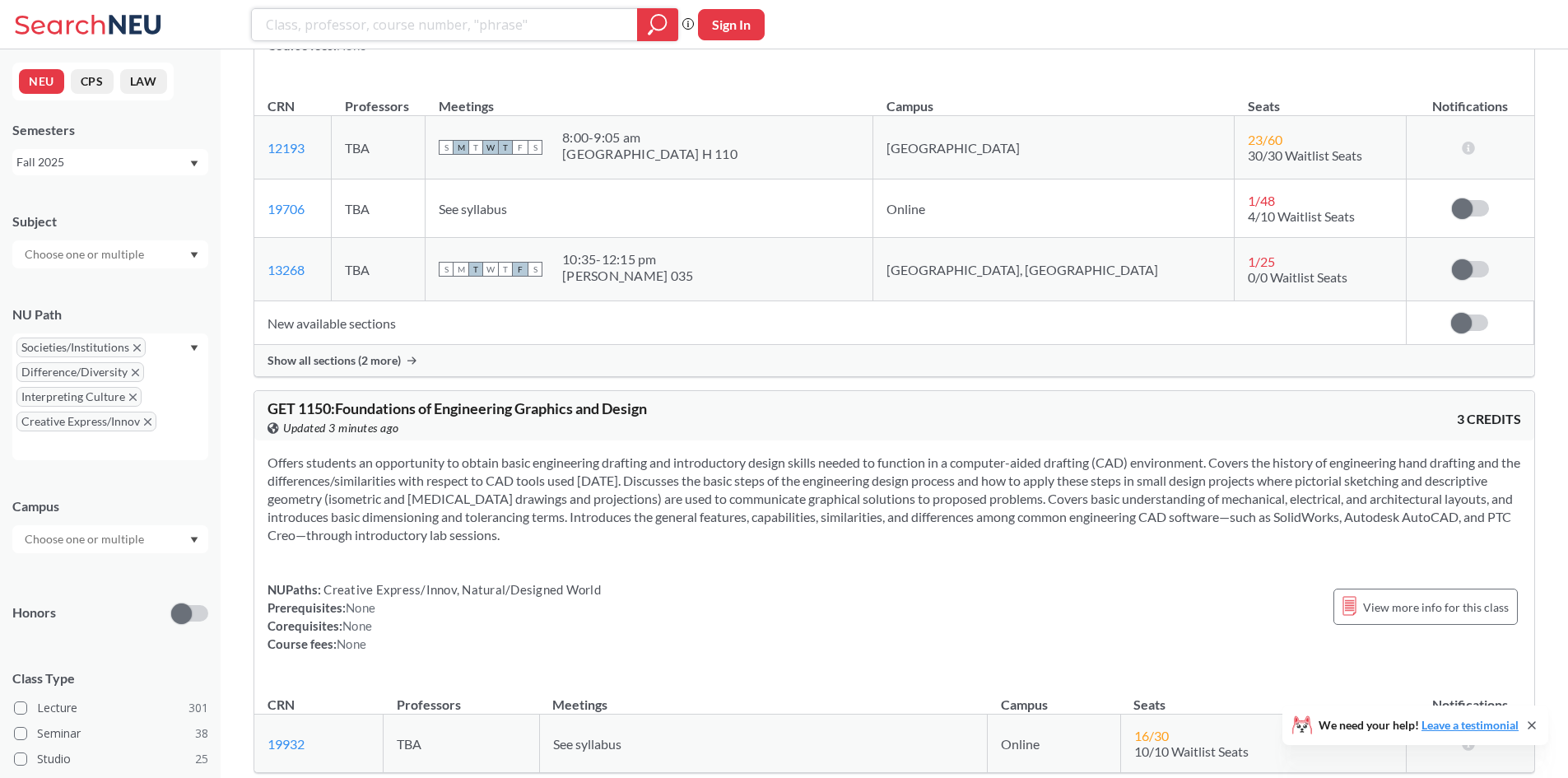
click at [406, 32] on input "search" at bounding box center [445, 24] width 362 height 28
type input "piano"
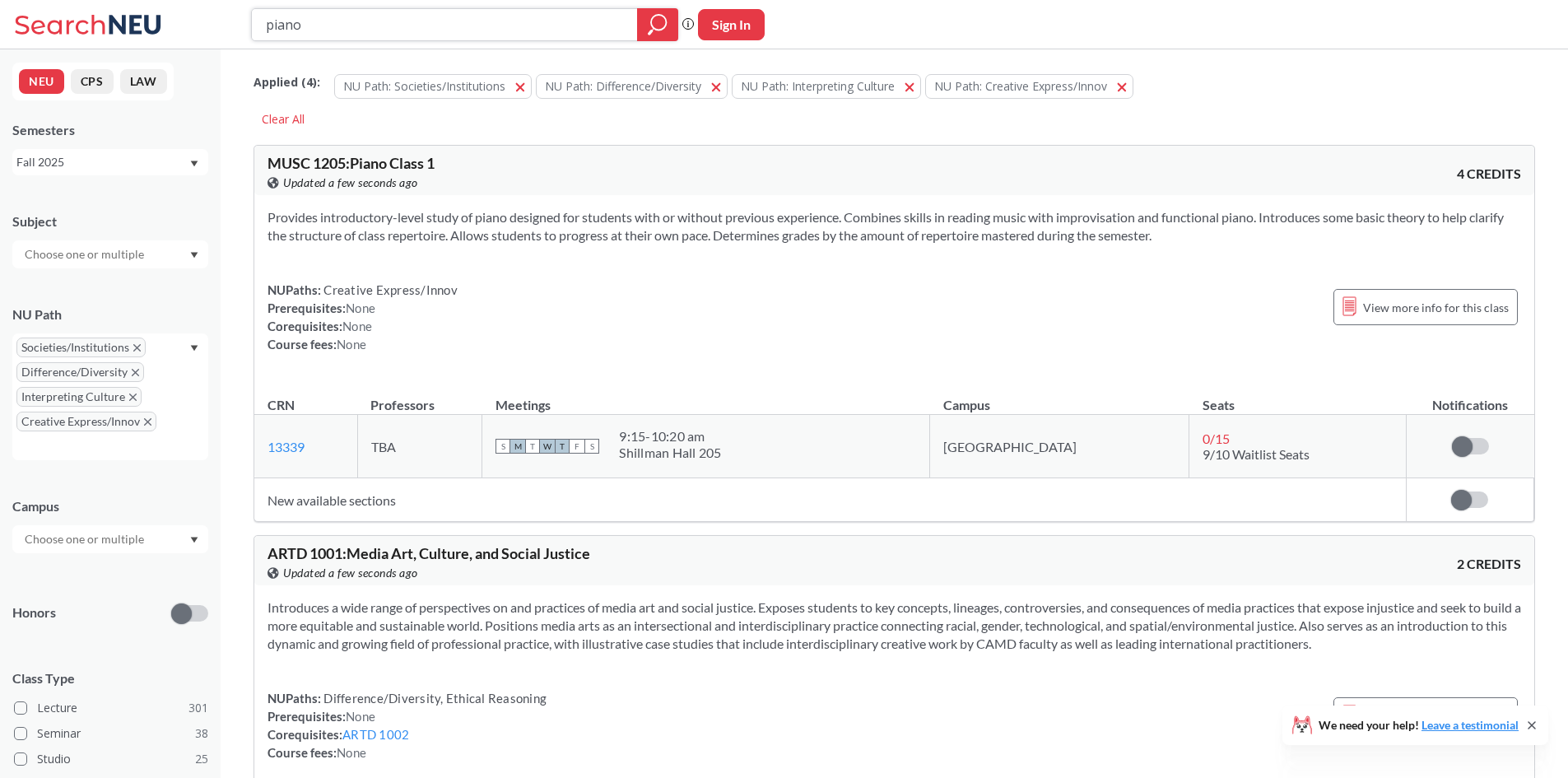
drag, startPoint x: 323, startPoint y: 24, endPoint x: 233, endPoint y: 30, distance: 90.2
click at [233, 30] on div "piano Phrase search guarantees the exact search appears in the results. Ex. If …" at bounding box center [784, 24] width 1568 height 49
type input "recital"
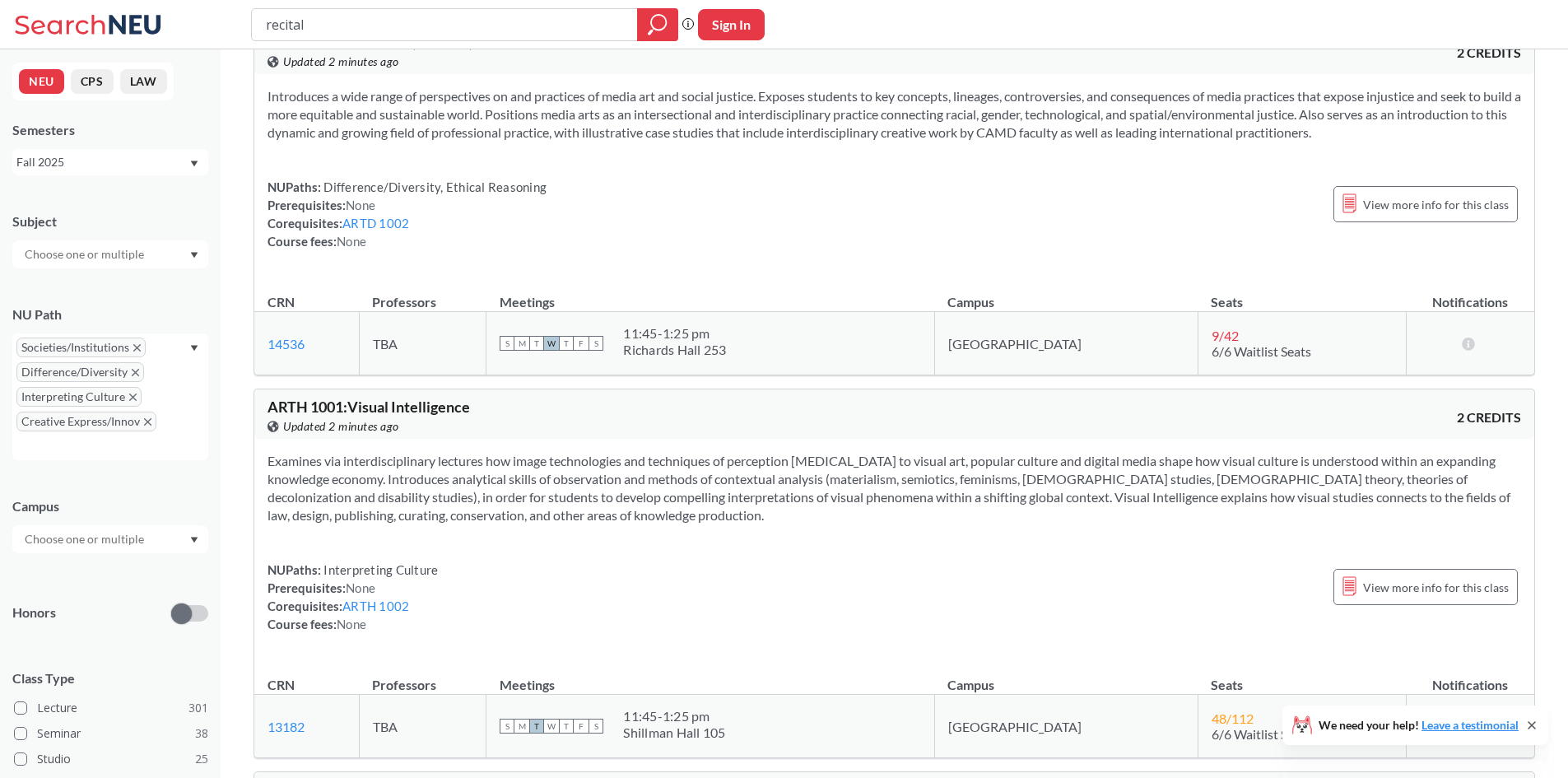
scroll to position [412, 0]
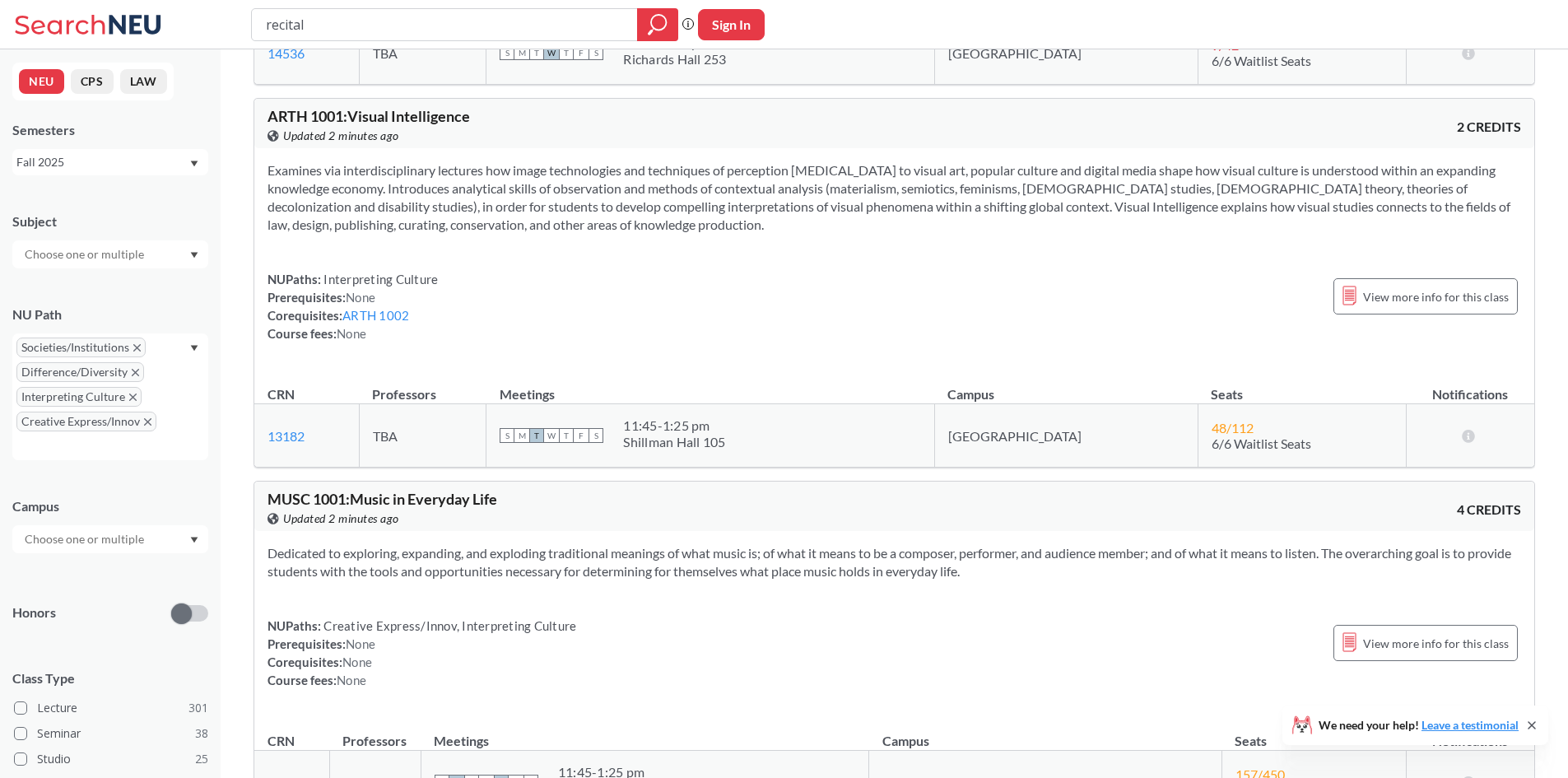
drag, startPoint x: 350, startPoint y: 24, endPoint x: 183, endPoint y: 35, distance: 167.4
click at [176, 34] on div "recital Phrase search guarantees the exact search appears in the results. Ex. I…" at bounding box center [784, 24] width 1568 height 49
type input "music"
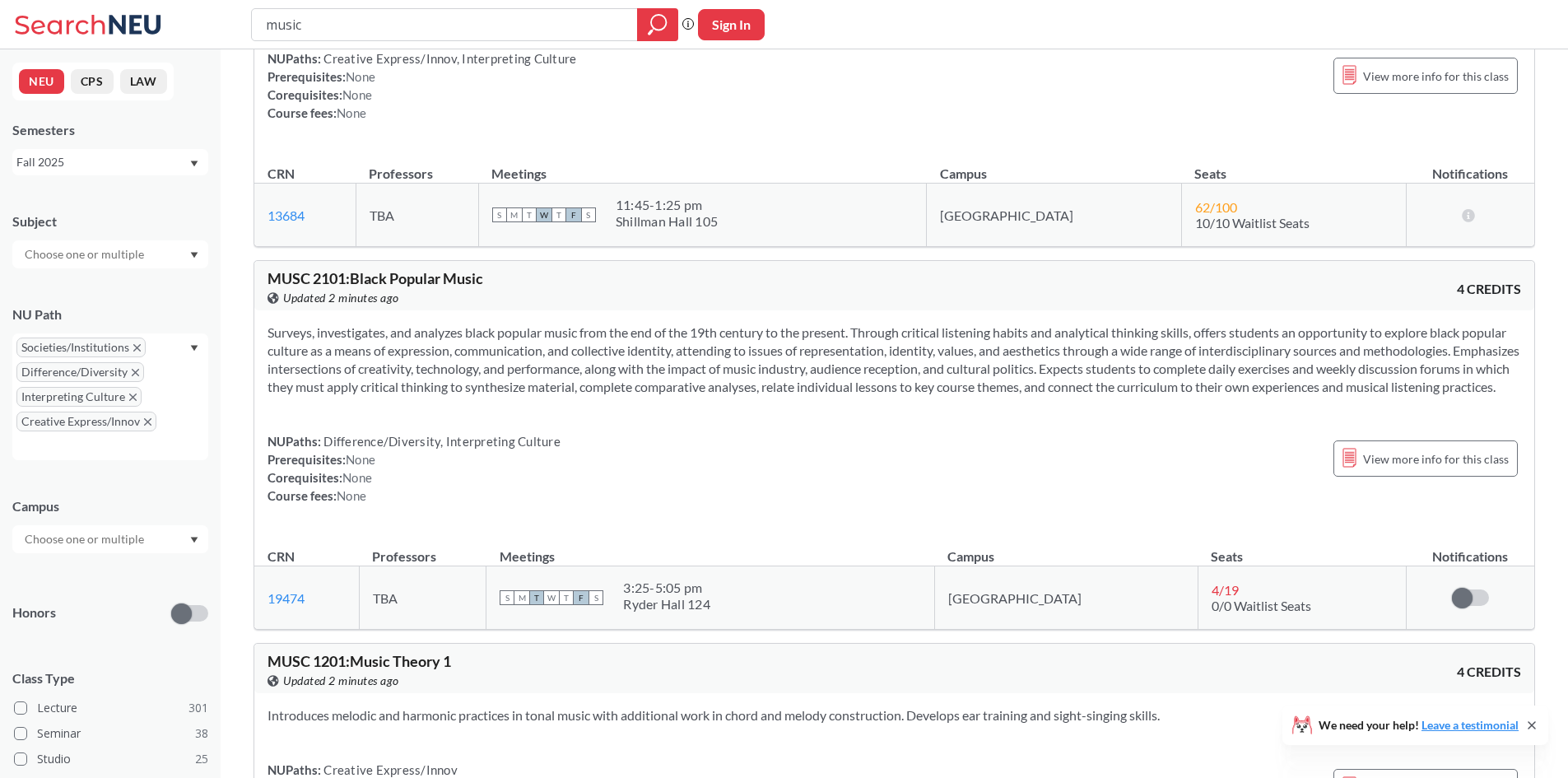
scroll to position [247, 0]
